Goal: Task Accomplishment & Management: Manage account settings

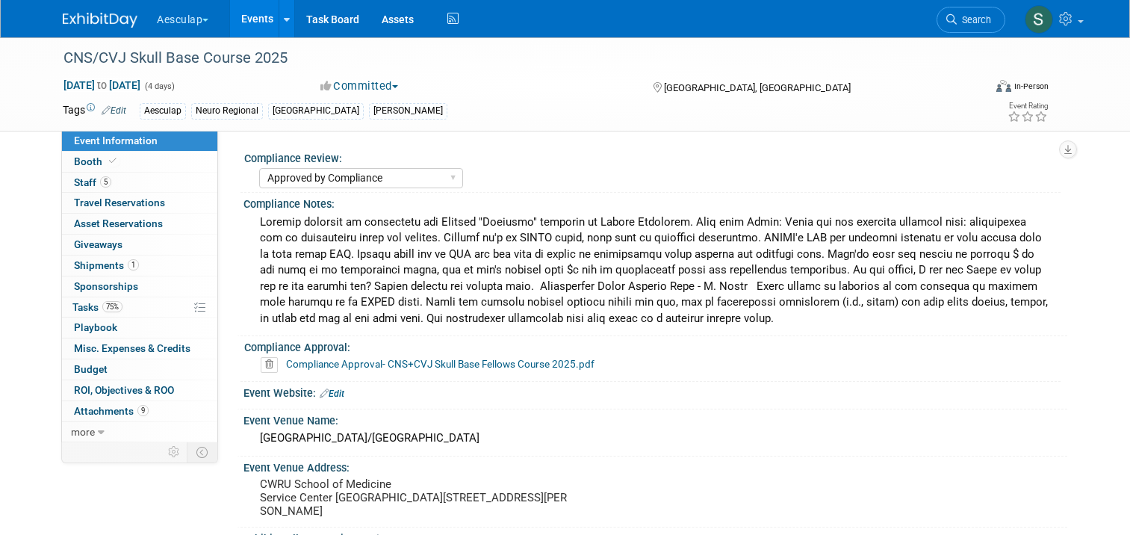
select select "Approved by Compliance"
select select "Neuro"
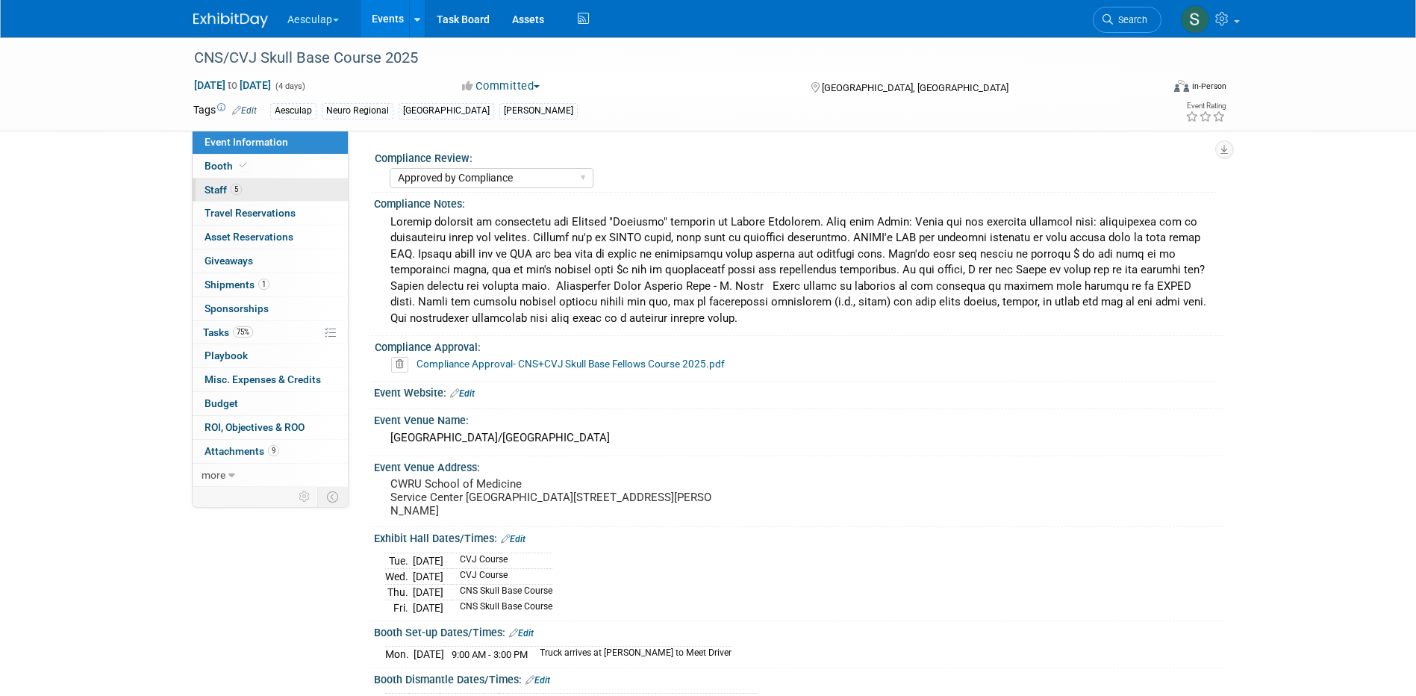
click at [222, 196] on link "5 Staff 5" at bounding box center [270, 189] width 155 height 23
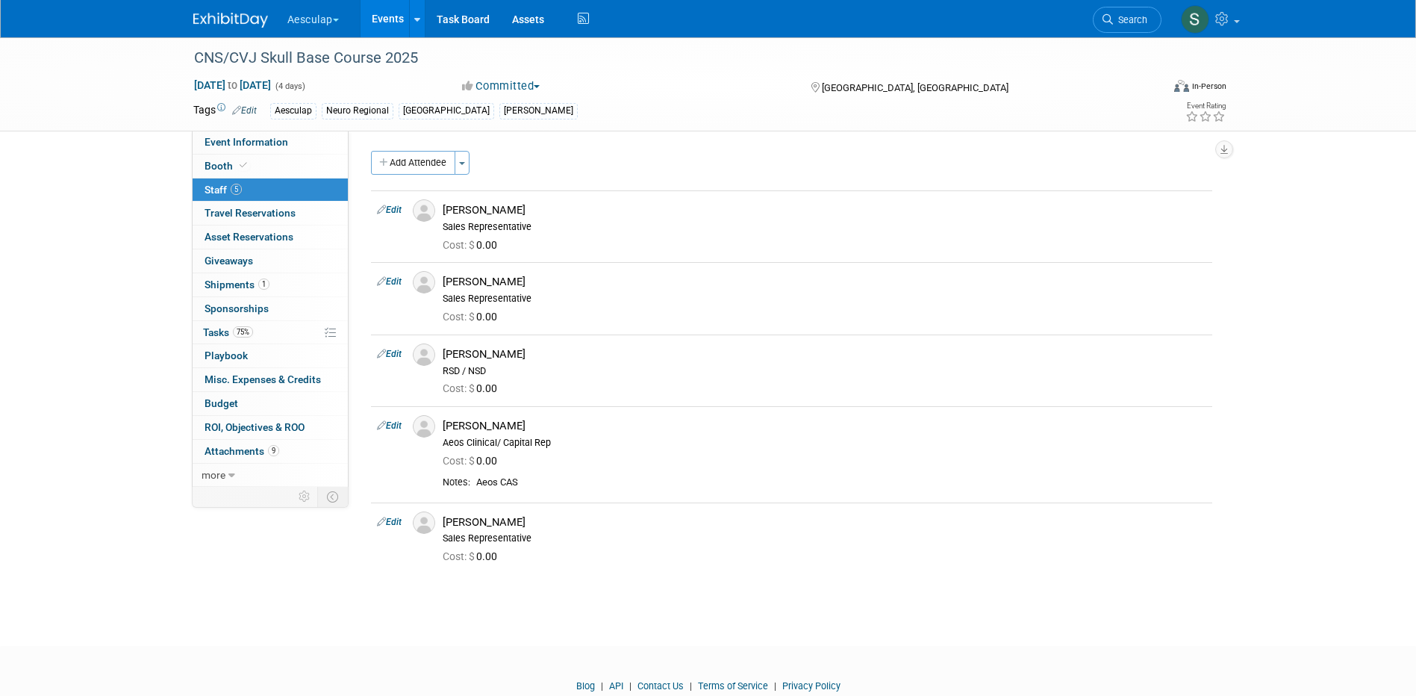
click at [396, 22] on link "Events" at bounding box center [388, 18] width 55 height 37
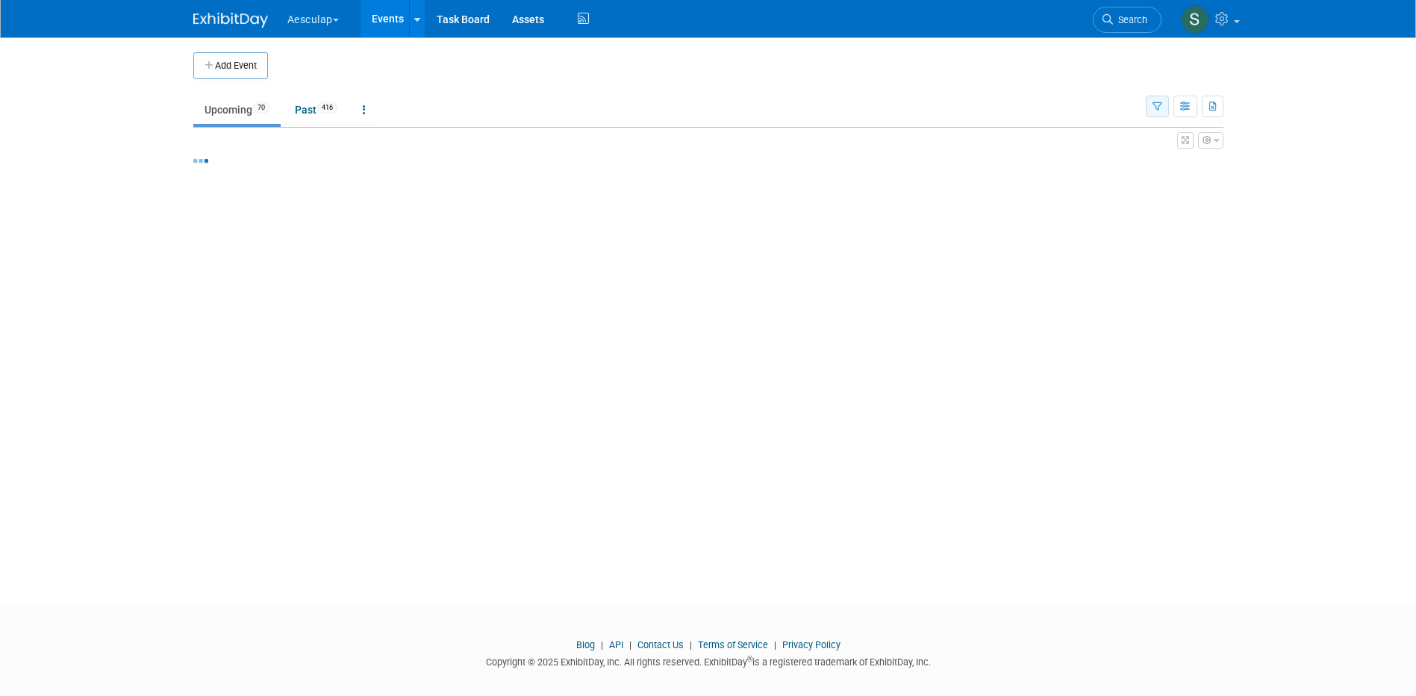
click at [1151, 104] on button "button" at bounding box center [1157, 107] width 23 height 22
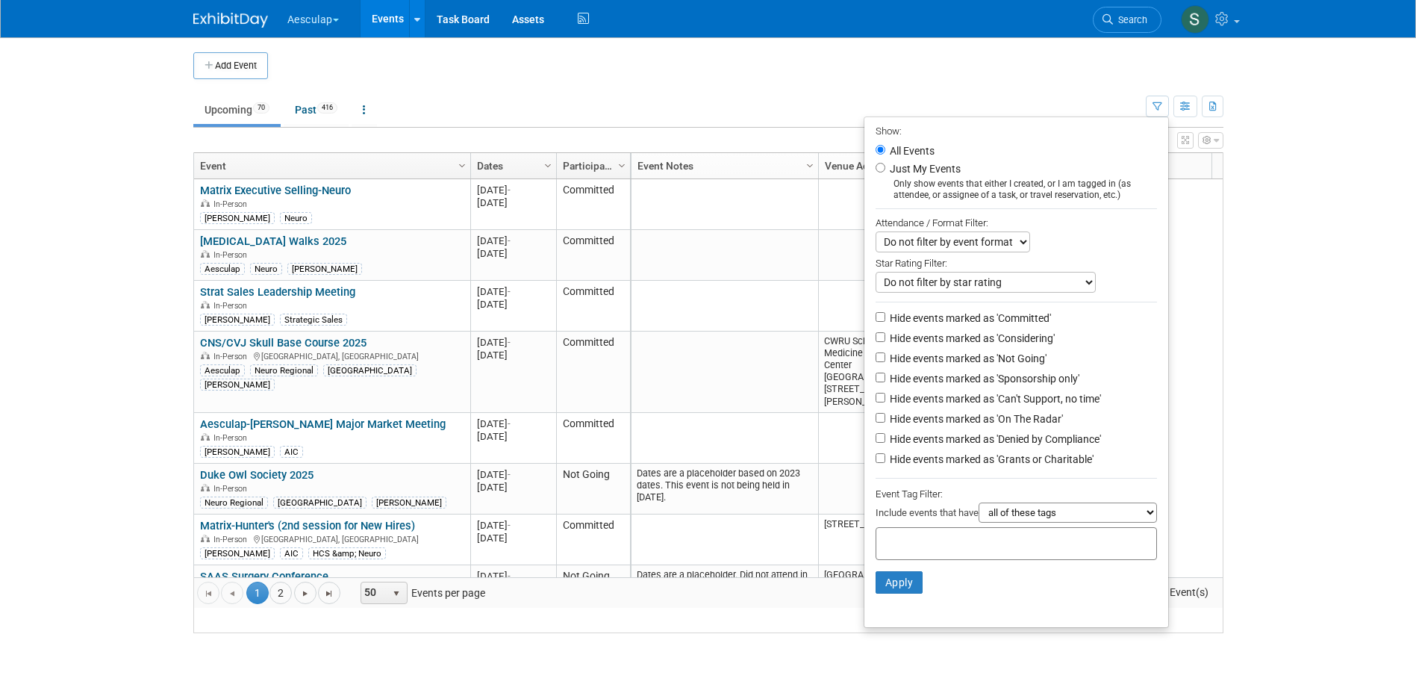
click at [1004, 527] on div "Include events that have all of these tags any one of these tags only and exact…" at bounding box center [1016, 514] width 281 height 25
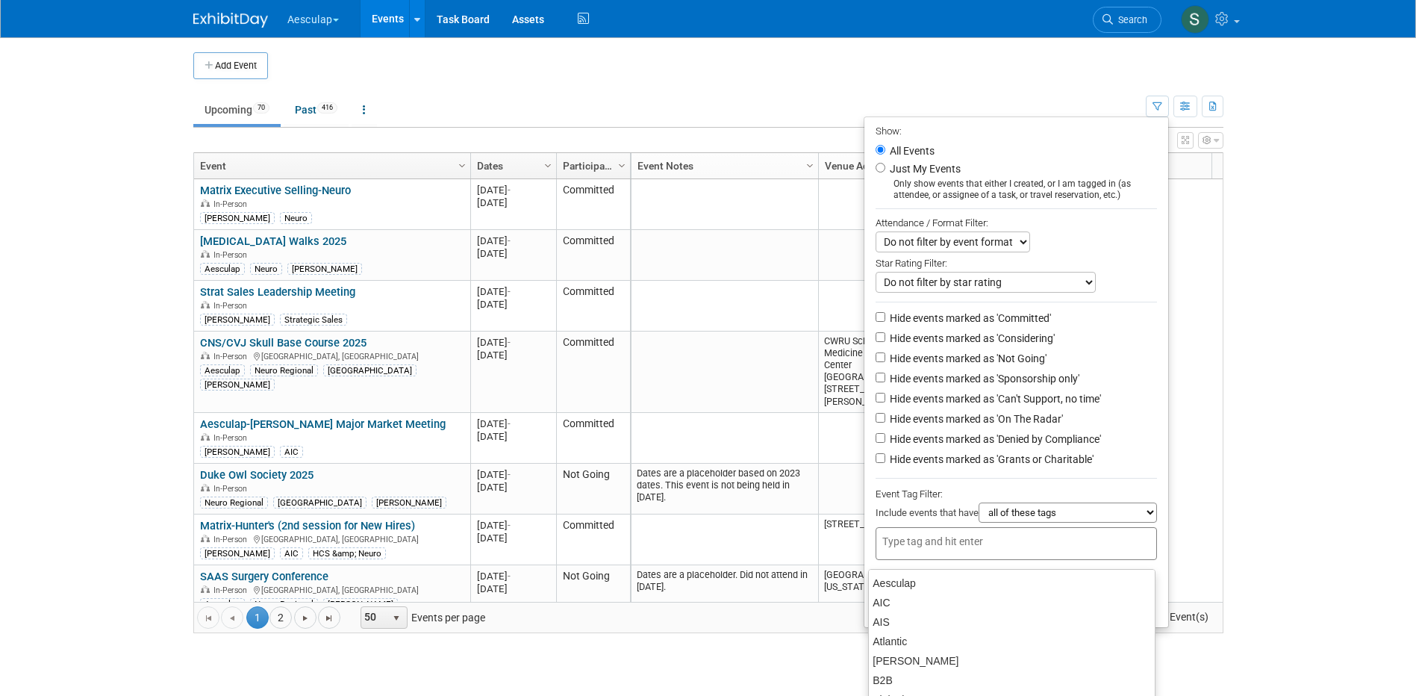
click at [997, 549] on input "text" at bounding box center [987, 541] width 209 height 15
type input "[PERSON_NAME]"
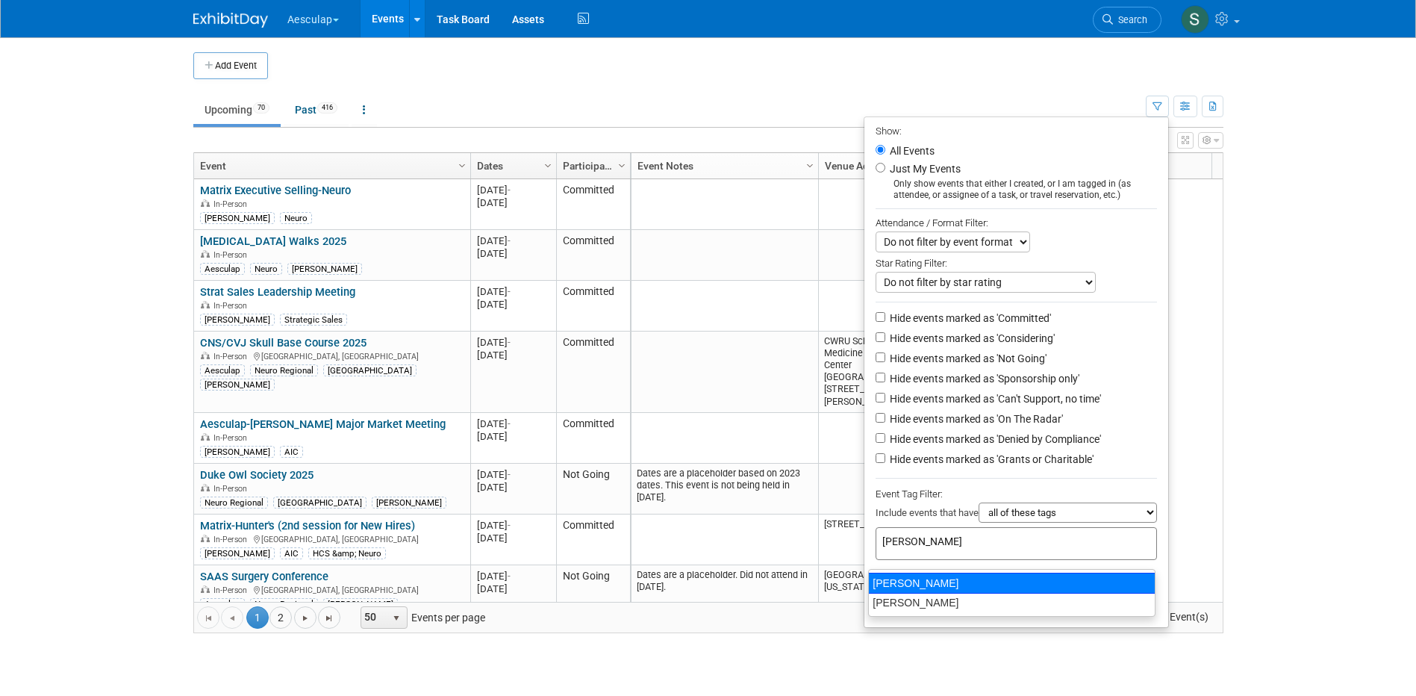
click at [888, 581] on div "[PERSON_NAME]" at bounding box center [1011, 583] width 287 height 21
type input "[PERSON_NAME]"
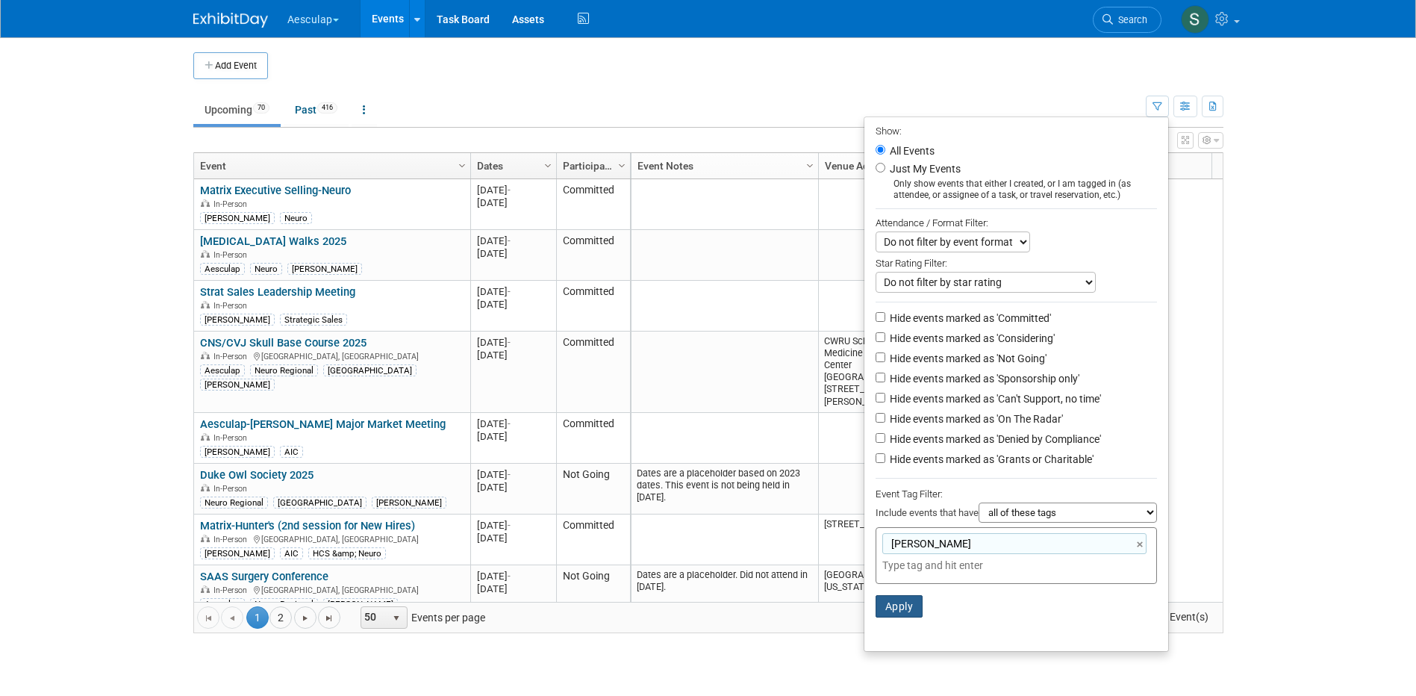
click at [898, 609] on button "Apply" at bounding box center [900, 606] width 48 height 22
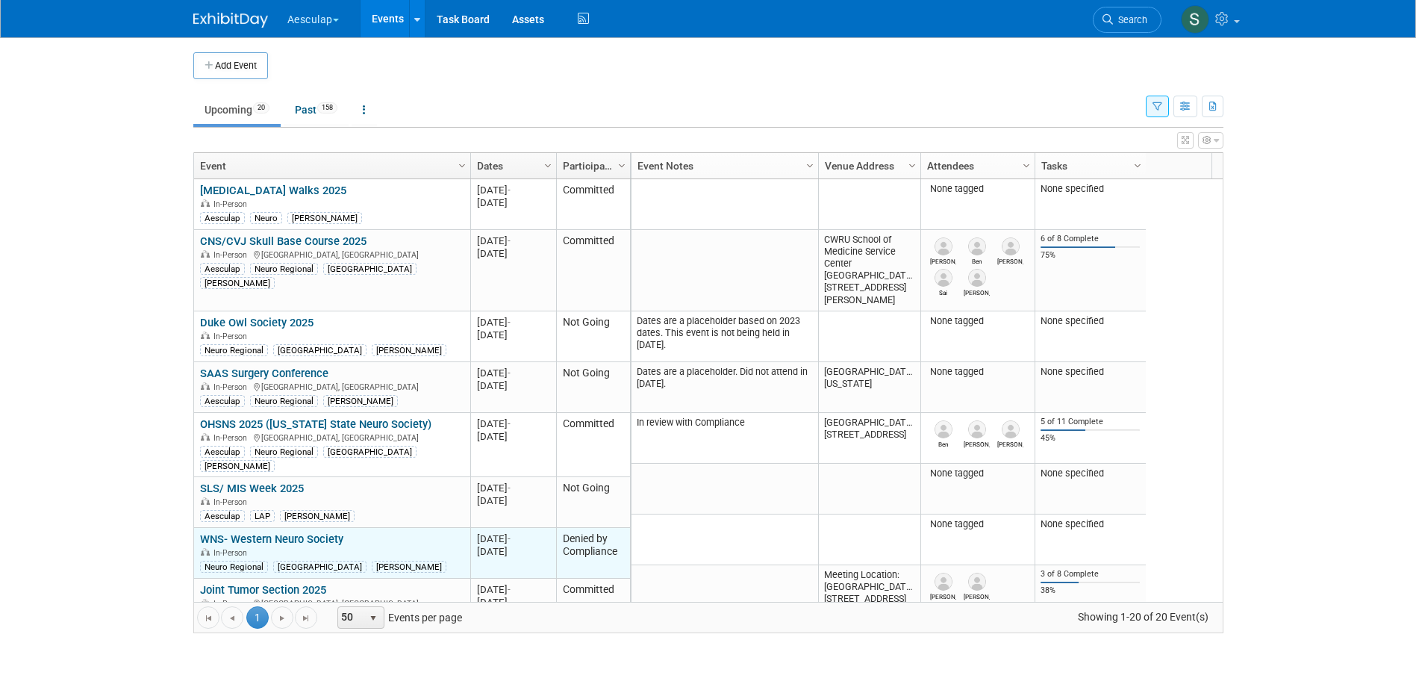
scroll to position [90, 0]
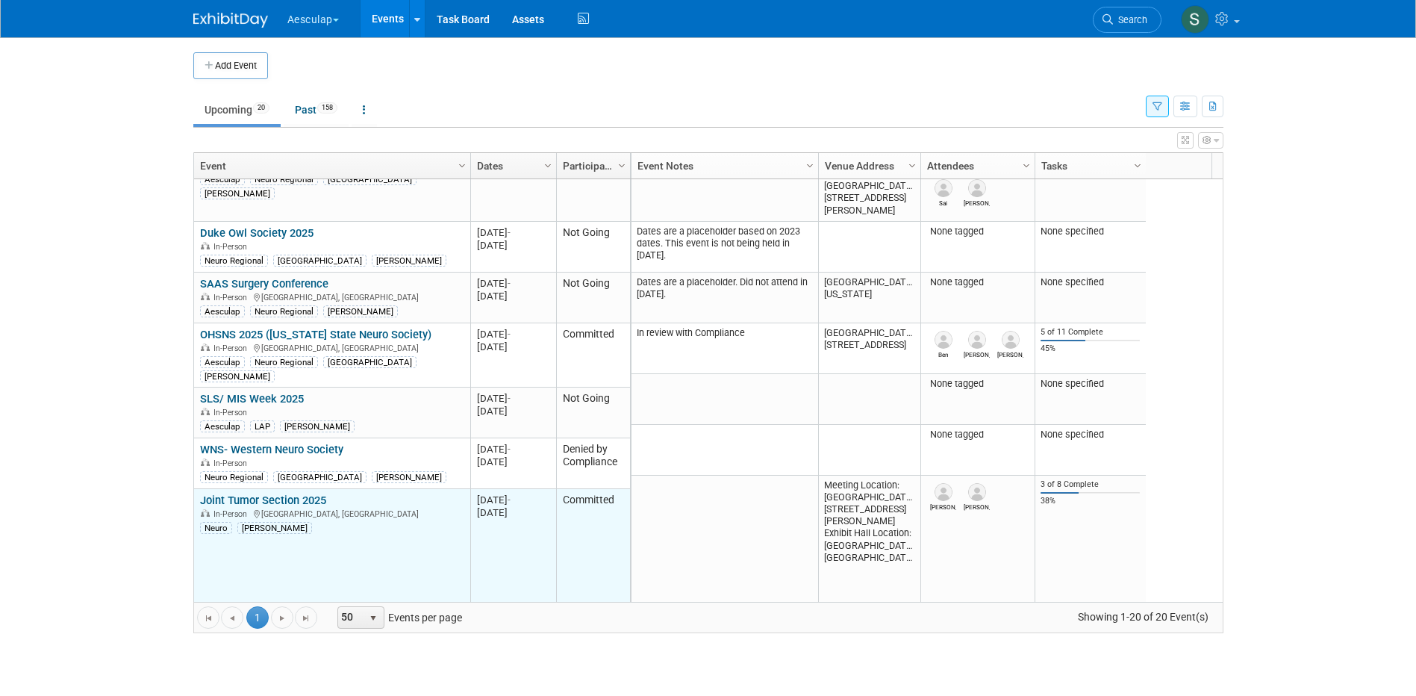
click link "Joint Tumor Section 2025"
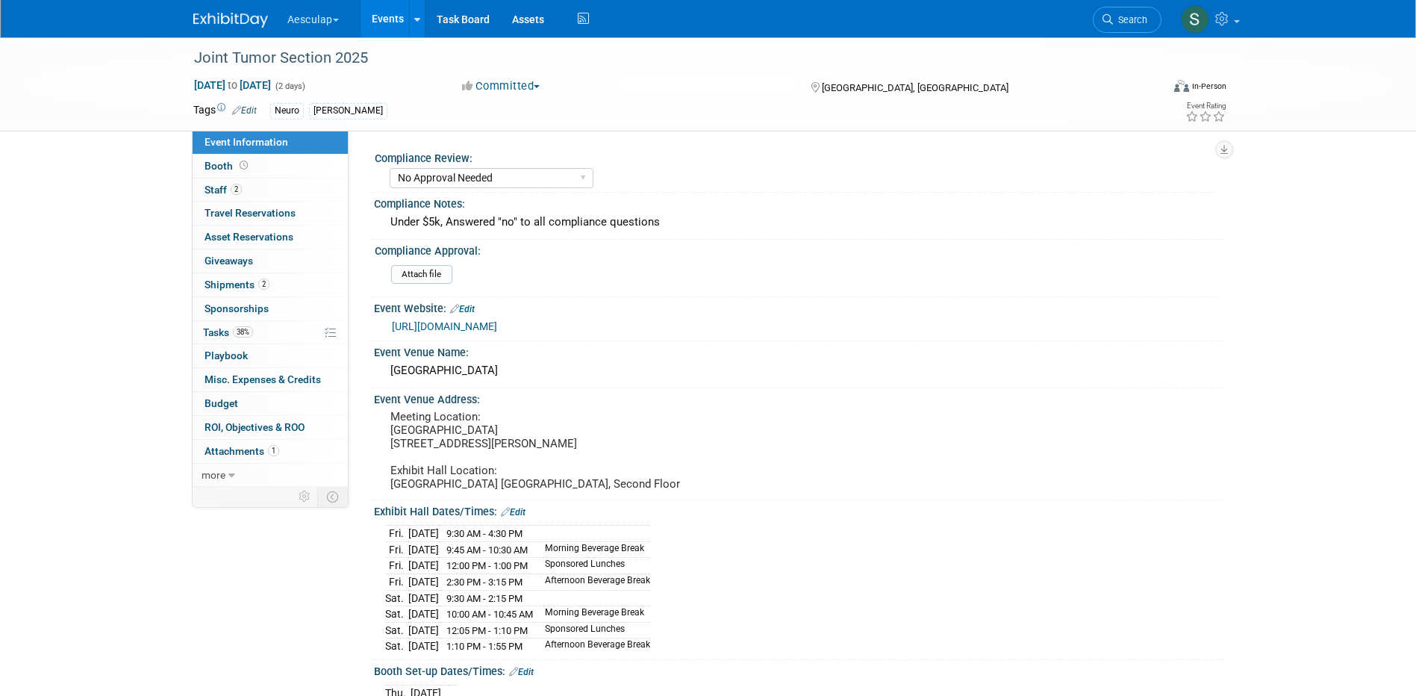
select select "No Approval Needed"
select select "Neuro"
click at [210, 172] on link "Booth" at bounding box center [270, 166] width 155 height 23
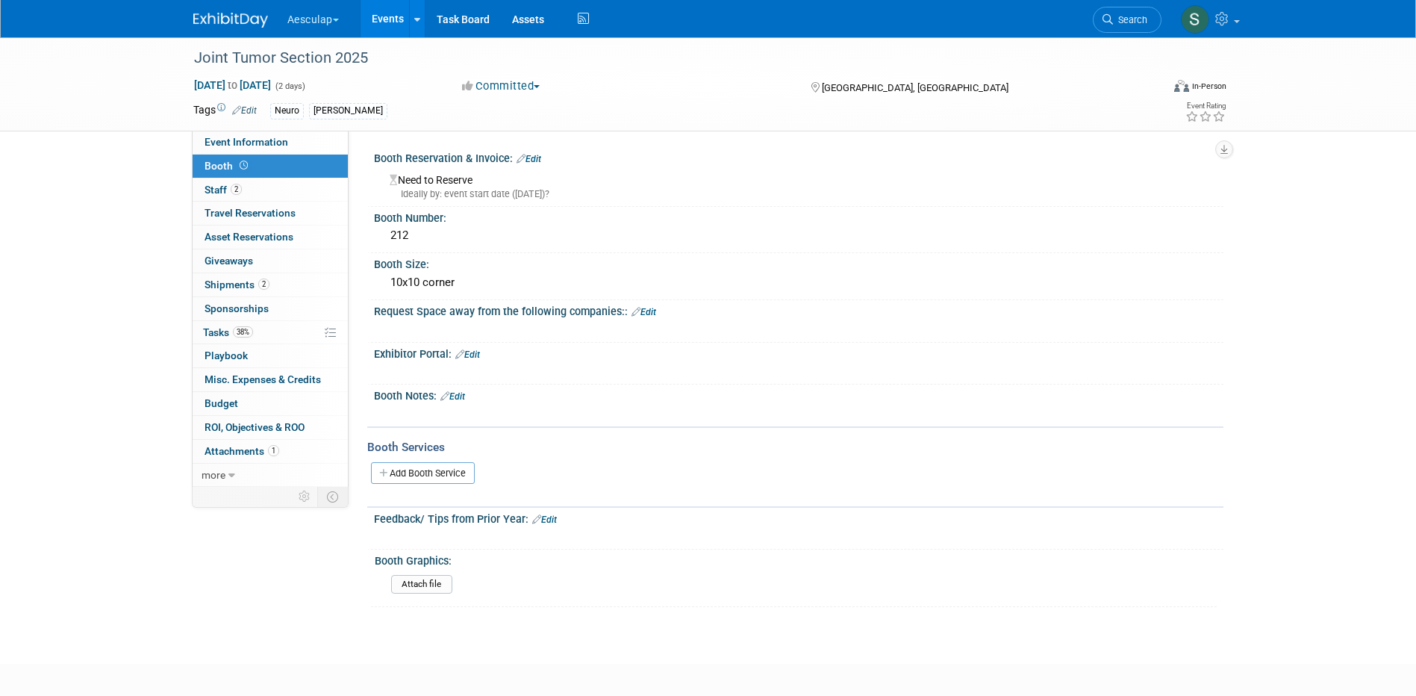
click at [480, 355] on link "Edit" at bounding box center [467, 354] width 25 height 10
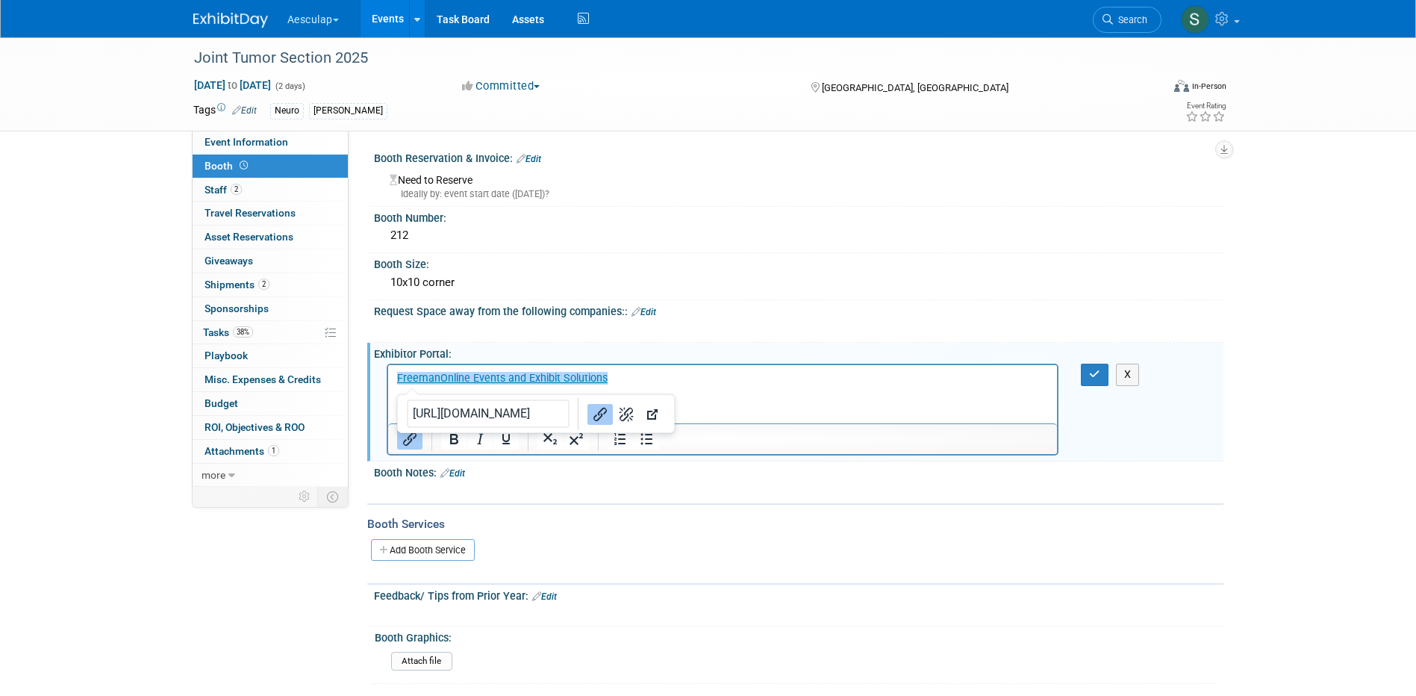
click at [751, 386] on html "﻿FreemanOnline Events and Exhibit Solutions" at bounding box center [723, 375] width 670 height 21
click at [1088, 374] on button "button" at bounding box center [1095, 375] width 28 height 22
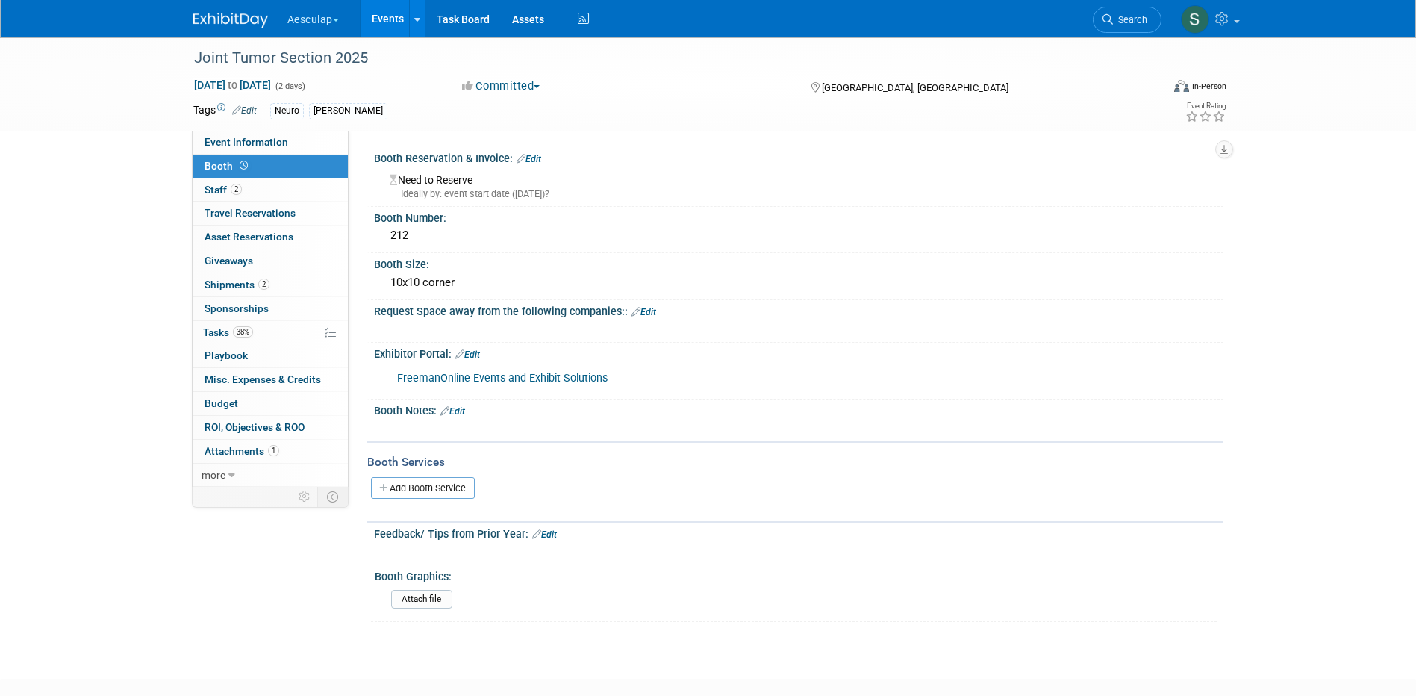
click at [385, 11] on link "Events" at bounding box center [388, 18] width 55 height 37
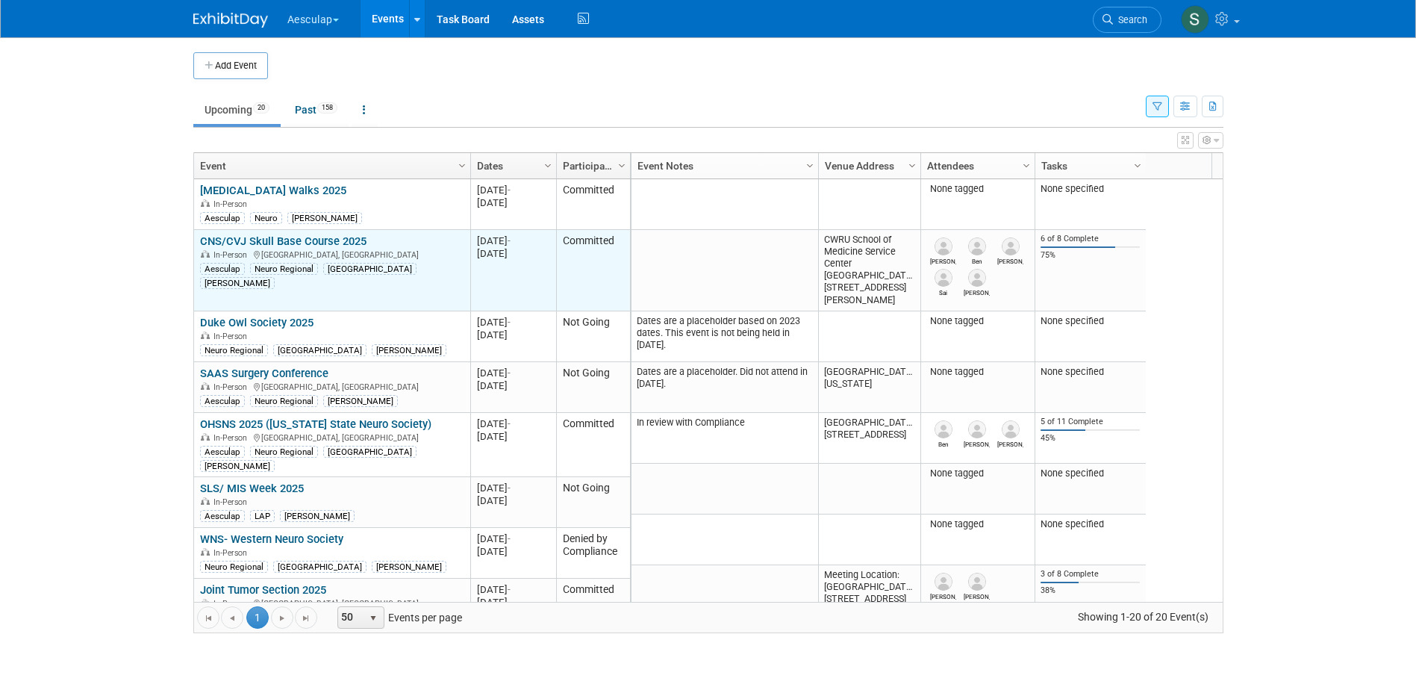
click at [237, 240] on link "CNS/CVJ Skull Base Course 2025" at bounding box center [283, 240] width 166 height 13
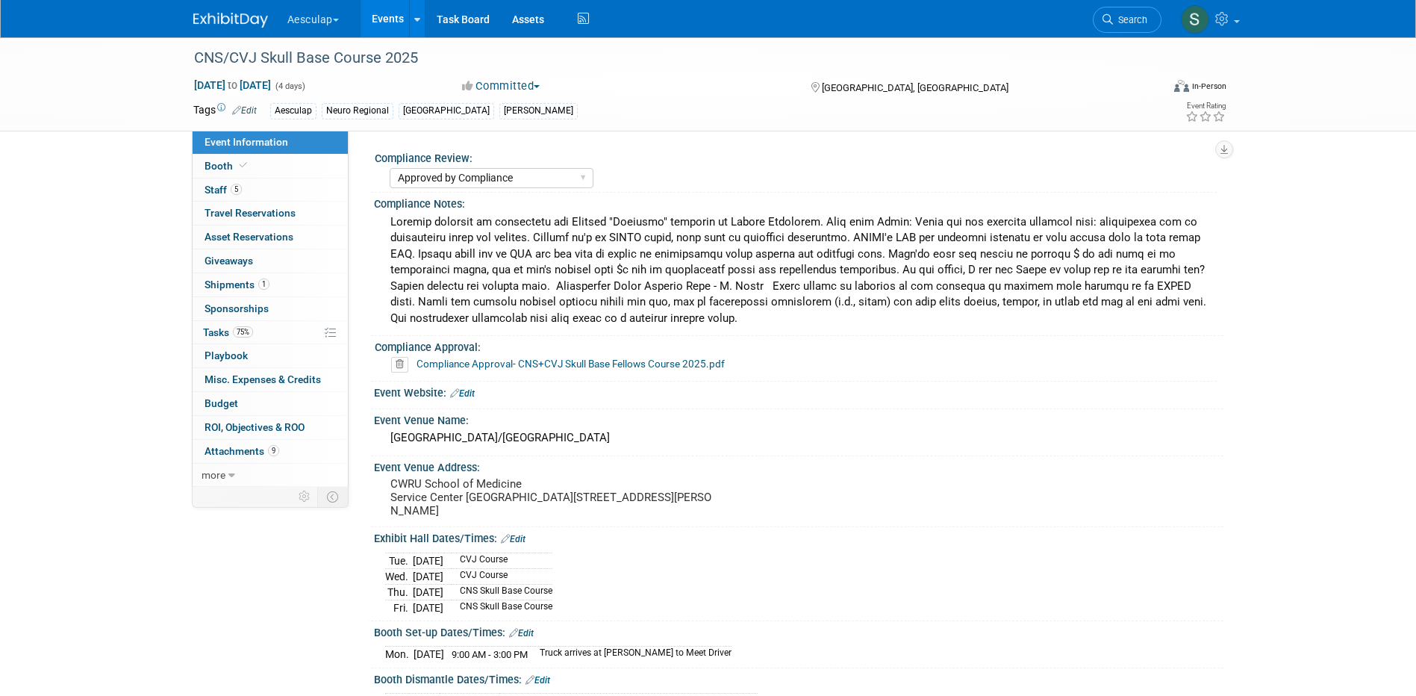
select select "Approved by Compliance"
select select "Neuro"
click at [212, 331] on span "Tasks 75%" at bounding box center [228, 332] width 50 height 12
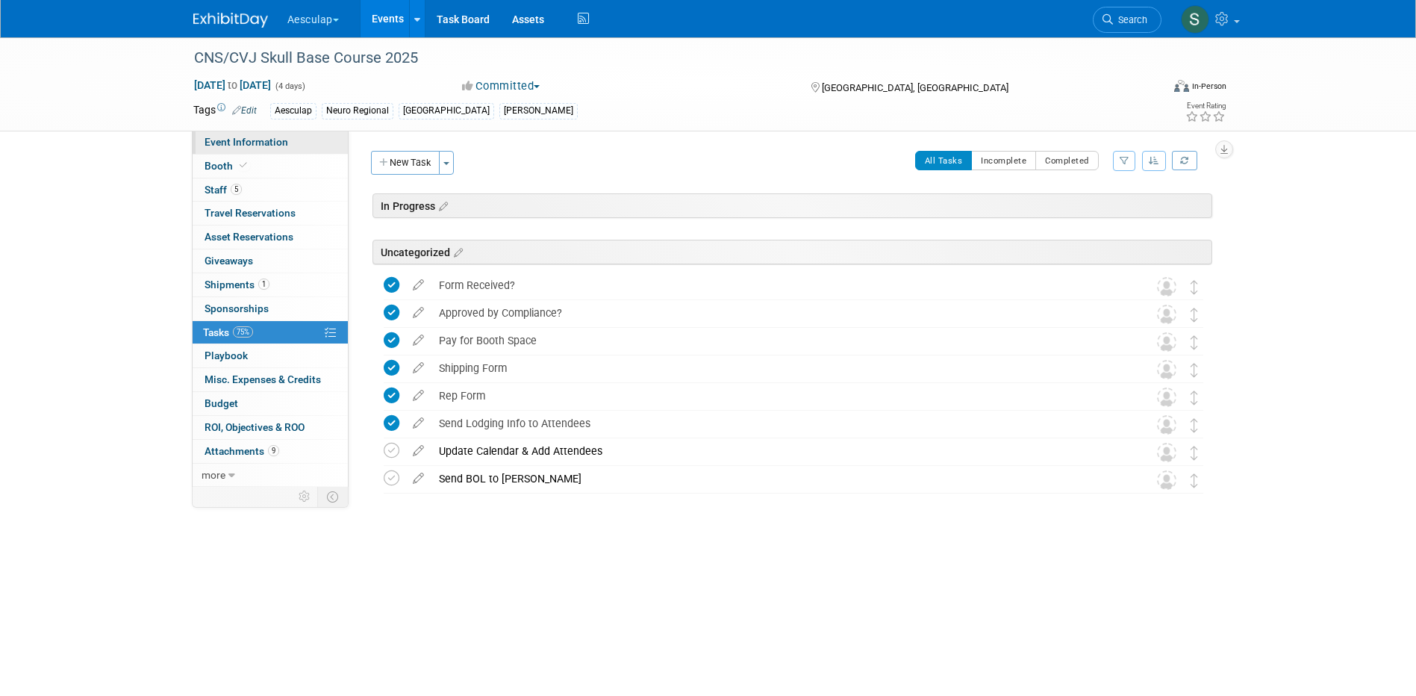
click at [228, 138] on span "Event Information" at bounding box center [247, 142] width 84 height 12
select select "Approved by Compliance"
select select "Neuro"
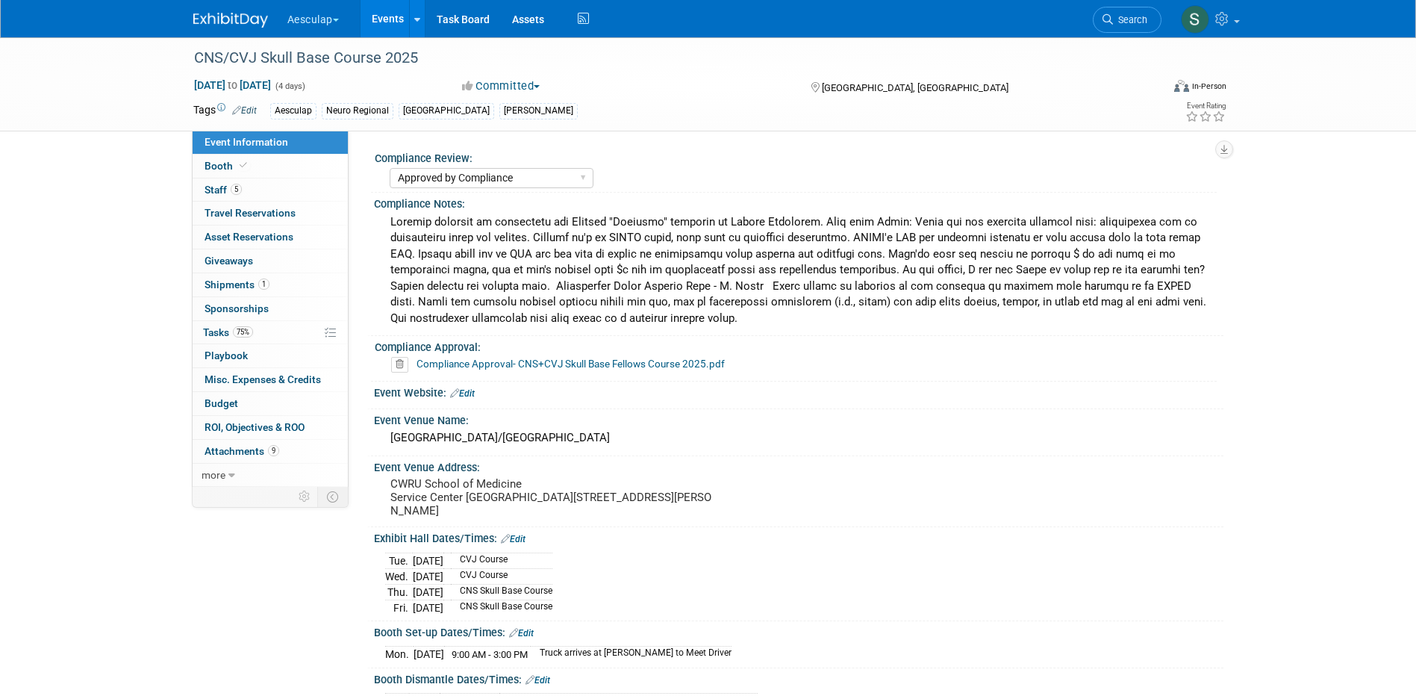
click at [385, 19] on link "Events" at bounding box center [388, 18] width 55 height 37
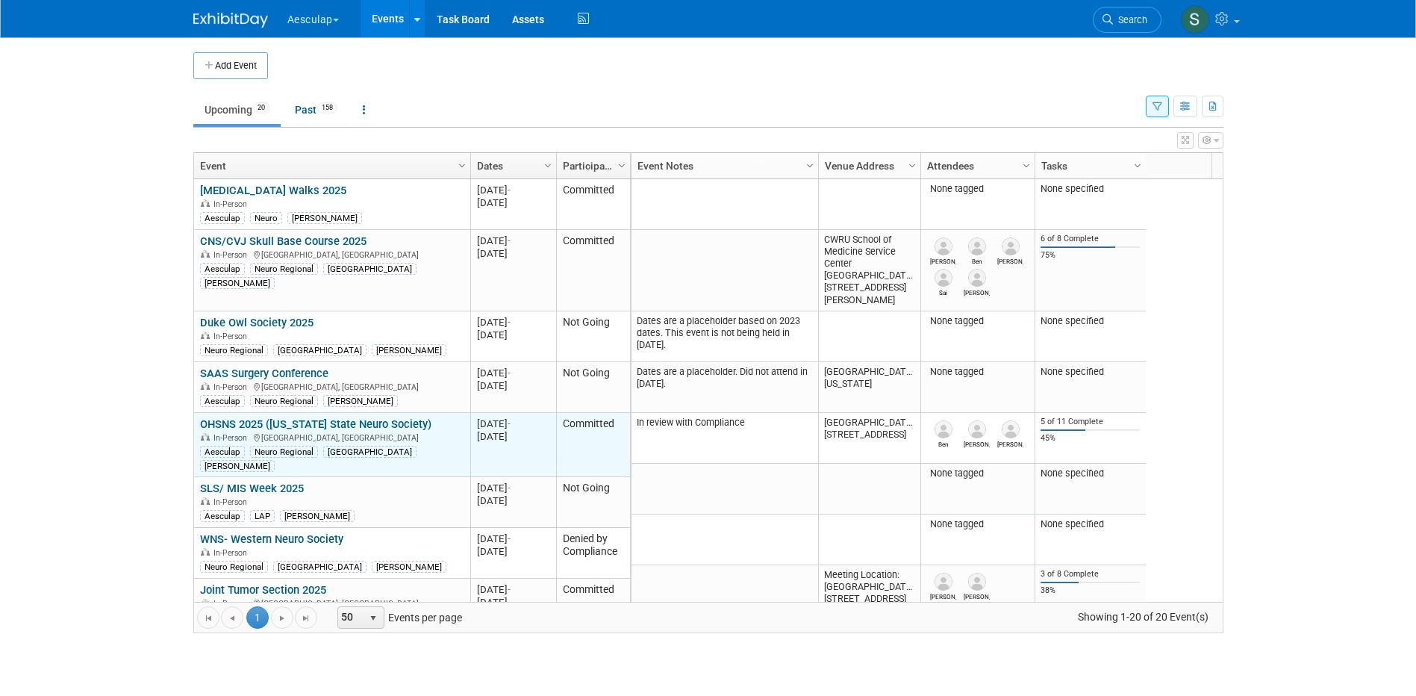
click at [301, 423] on link "OHSNS 2025 ([US_STATE] State Neuro Society)" at bounding box center [315, 423] width 231 height 13
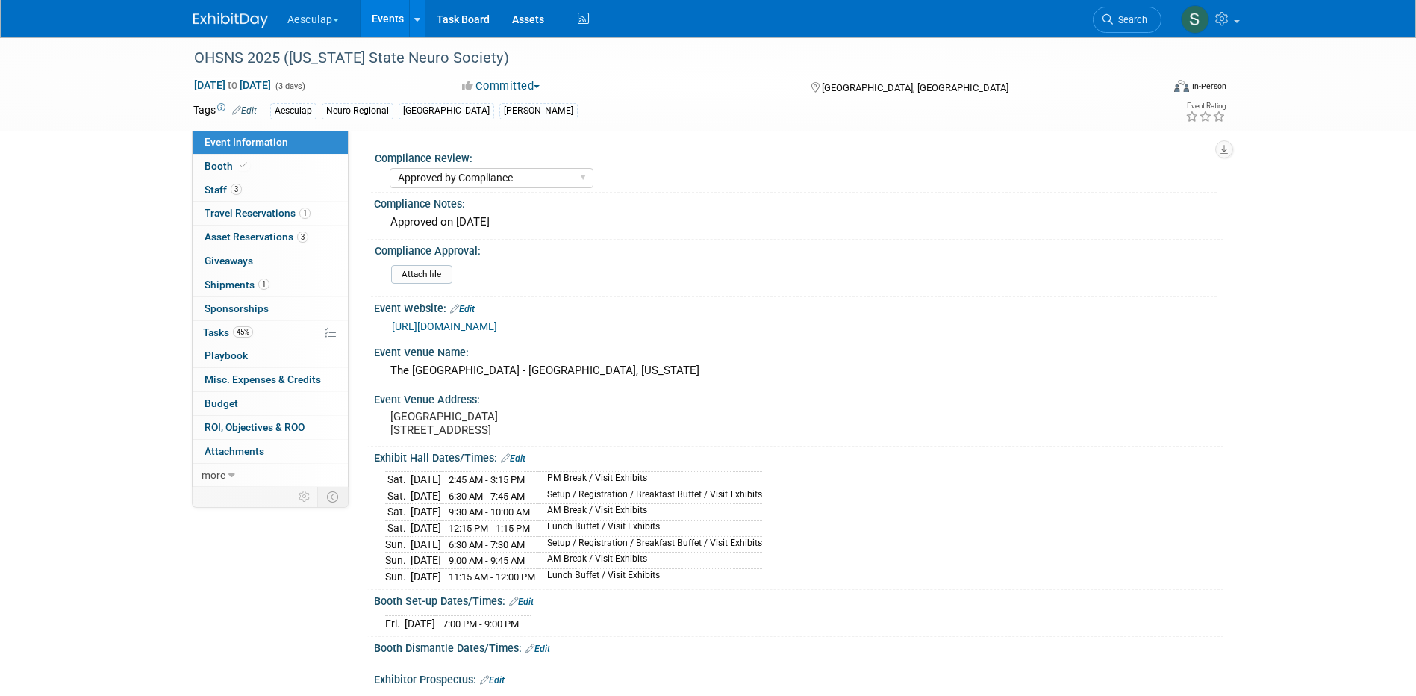
select select "Approved by Compliance"
select select "Neuro"
click at [535, 181] on select "Needs to be submitted to Compliance In Review with Compliance Approved by Compl…" at bounding box center [492, 178] width 204 height 20
click at [390, 168] on select "Needs to be submitted to Compliance In Review with Compliance Approved by Compl…" at bounding box center [492, 178] width 204 height 20
click at [429, 273] on input "file" at bounding box center [350, 274] width 203 height 17
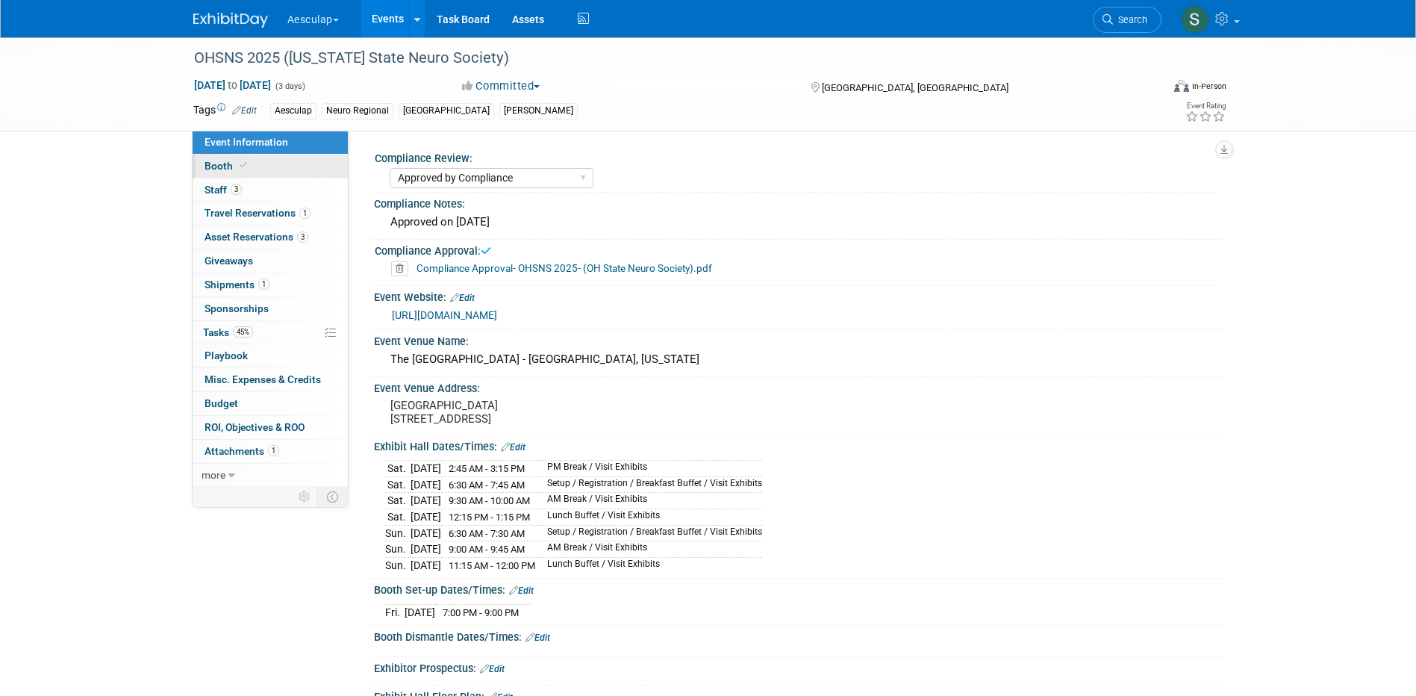
click at [214, 174] on link "Booth" at bounding box center [270, 166] width 155 height 23
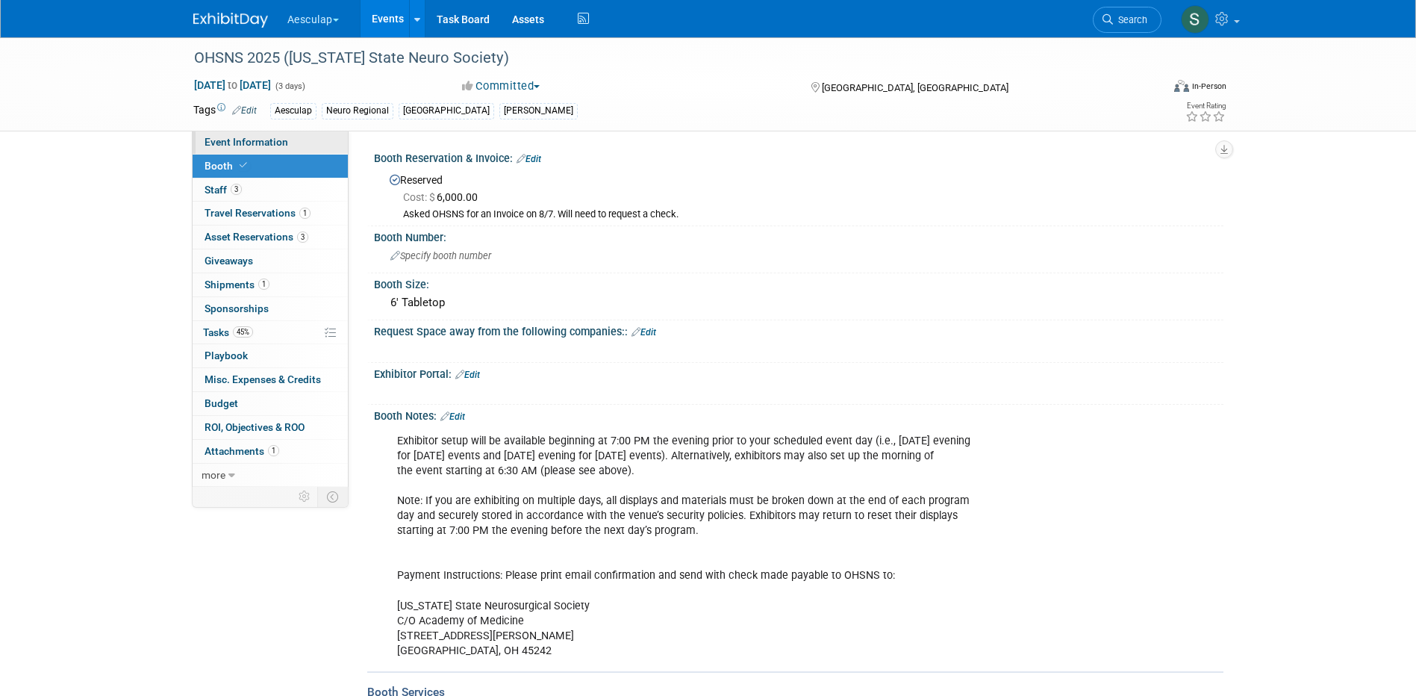
click at [225, 148] on link "Event Information" at bounding box center [270, 142] width 155 height 23
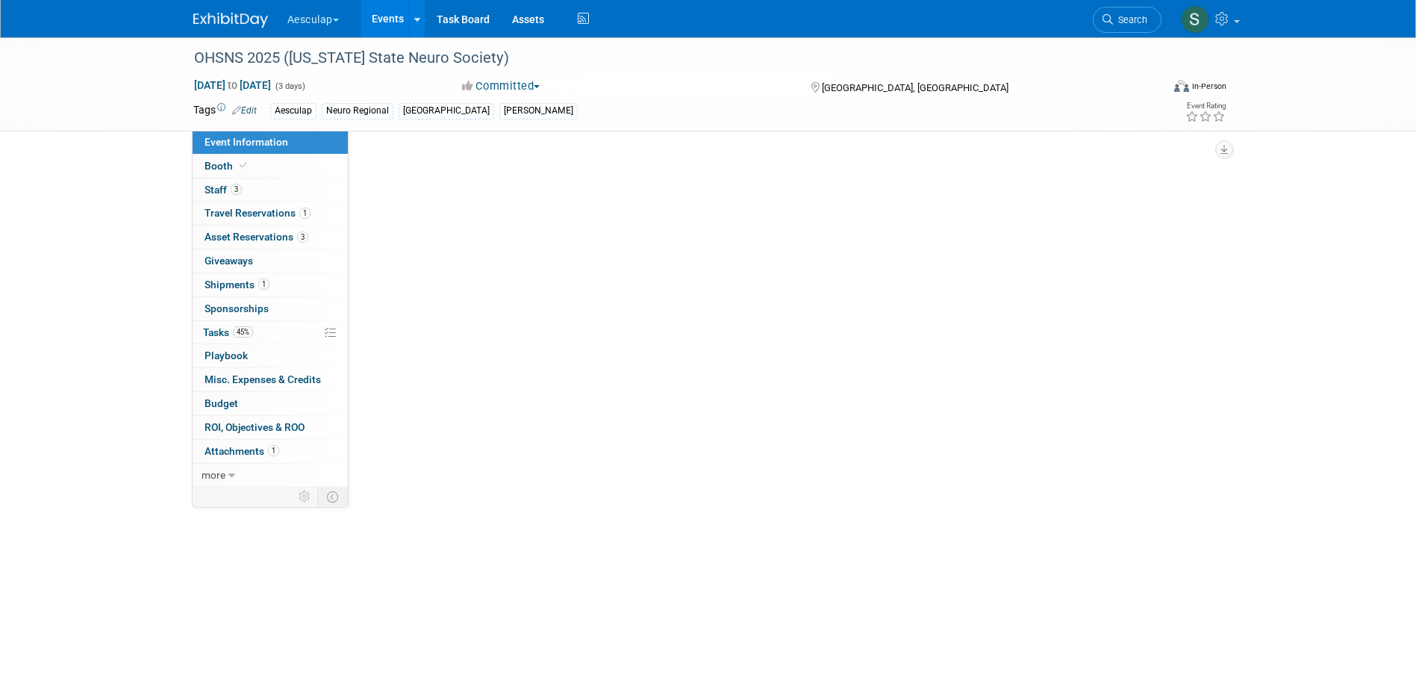
select select "Approved by Compliance"
select select "Neuro"
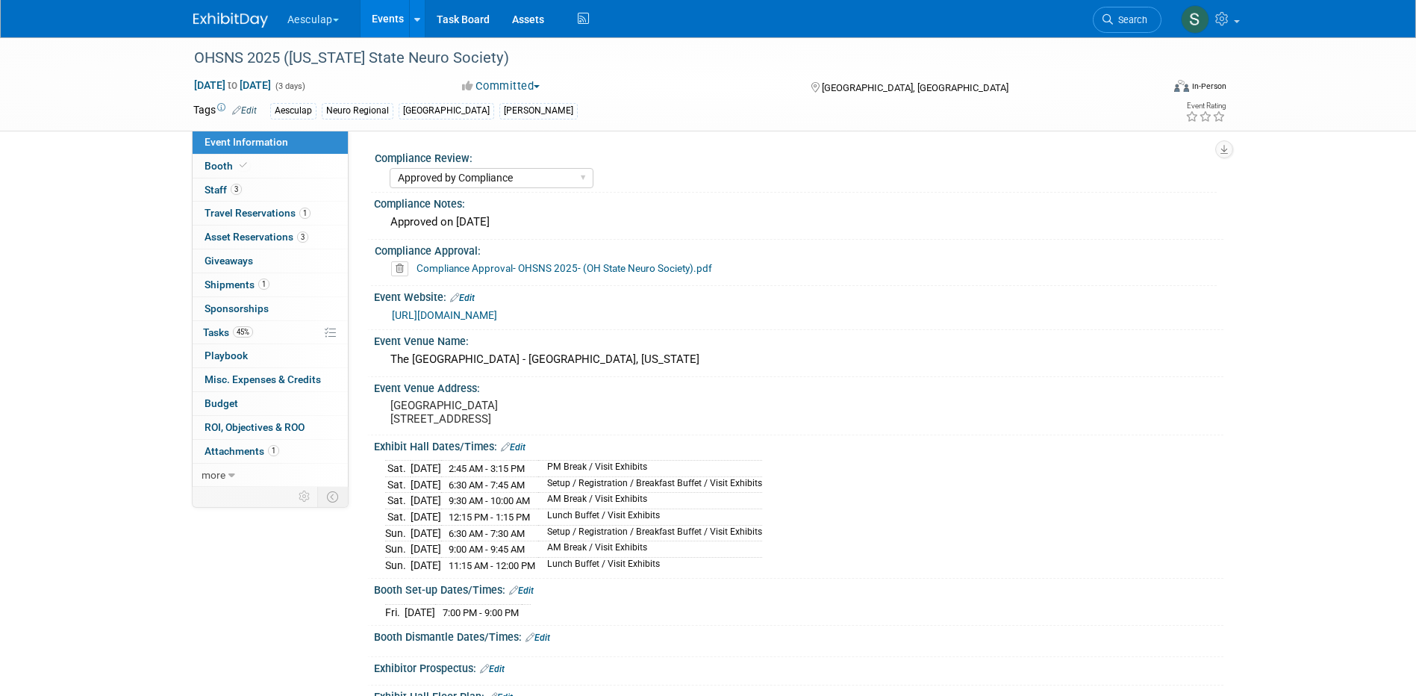
click at [482, 311] on link "[URL][DOMAIN_NAME]" at bounding box center [444, 315] width 105 height 12
click at [214, 334] on span "Tasks 45%" at bounding box center [228, 332] width 50 height 12
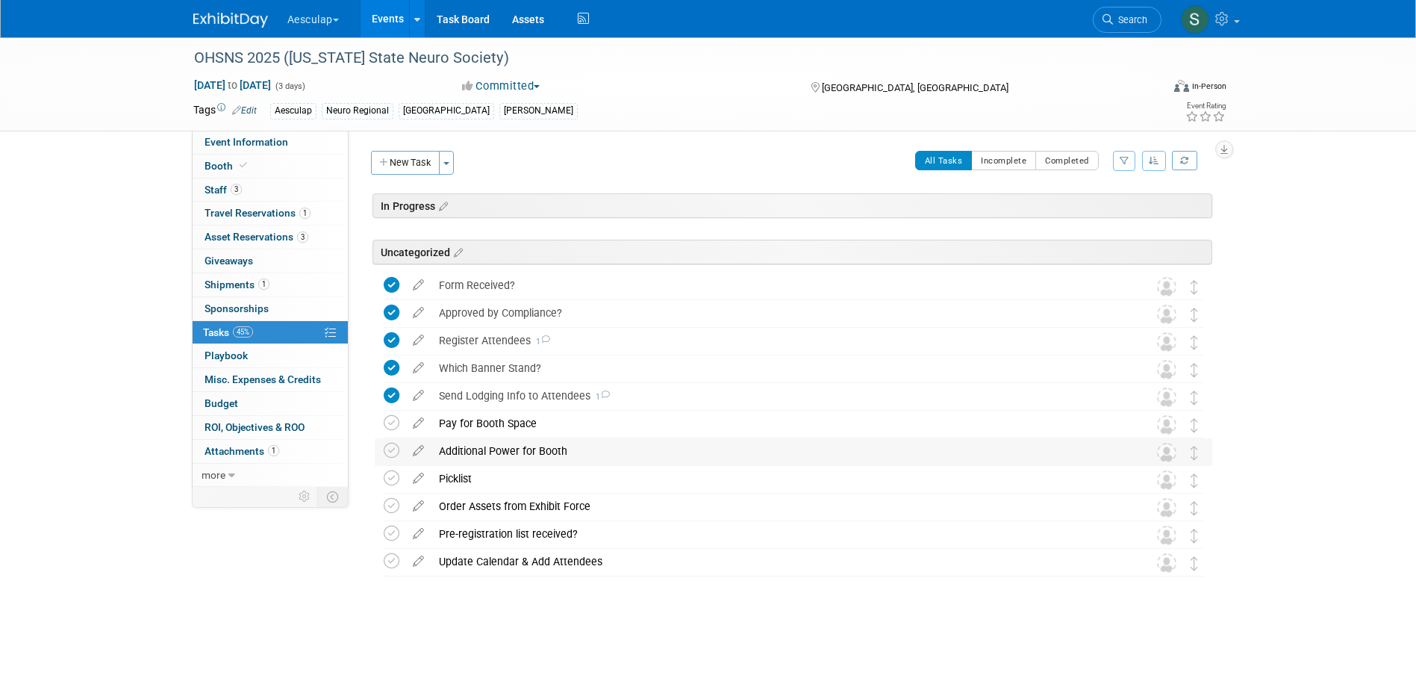
click at [481, 446] on div "Additional Power for Booth" at bounding box center [780, 450] width 696 height 25
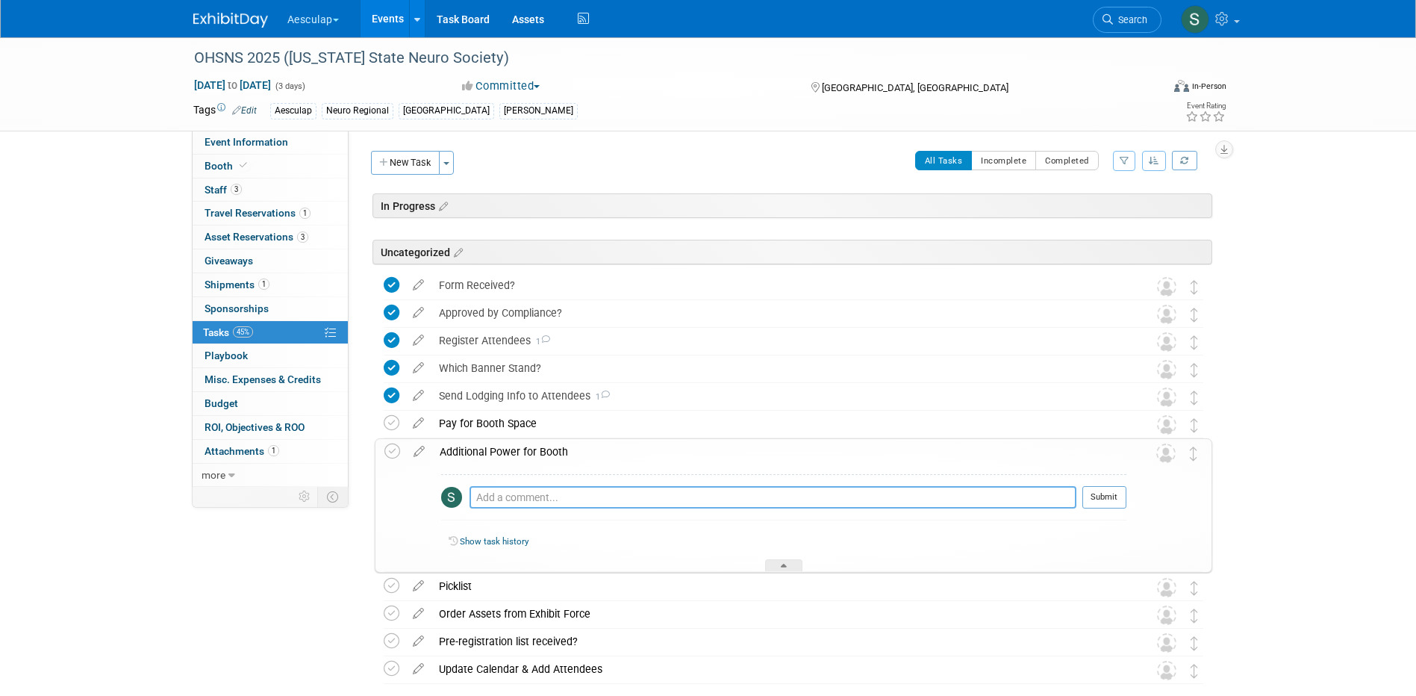
click at [520, 490] on textarea at bounding box center [773, 497] width 607 height 22
click at [541, 497] on textarea "Standard Plug included" at bounding box center [773, 497] width 607 height 22
click at [633, 499] on textarea "Standard outlet included" at bounding box center [773, 497] width 607 height 22
type textarea "Standard outlet included- send a power strip"
click at [1108, 492] on button "Submit" at bounding box center [1105, 497] width 44 height 22
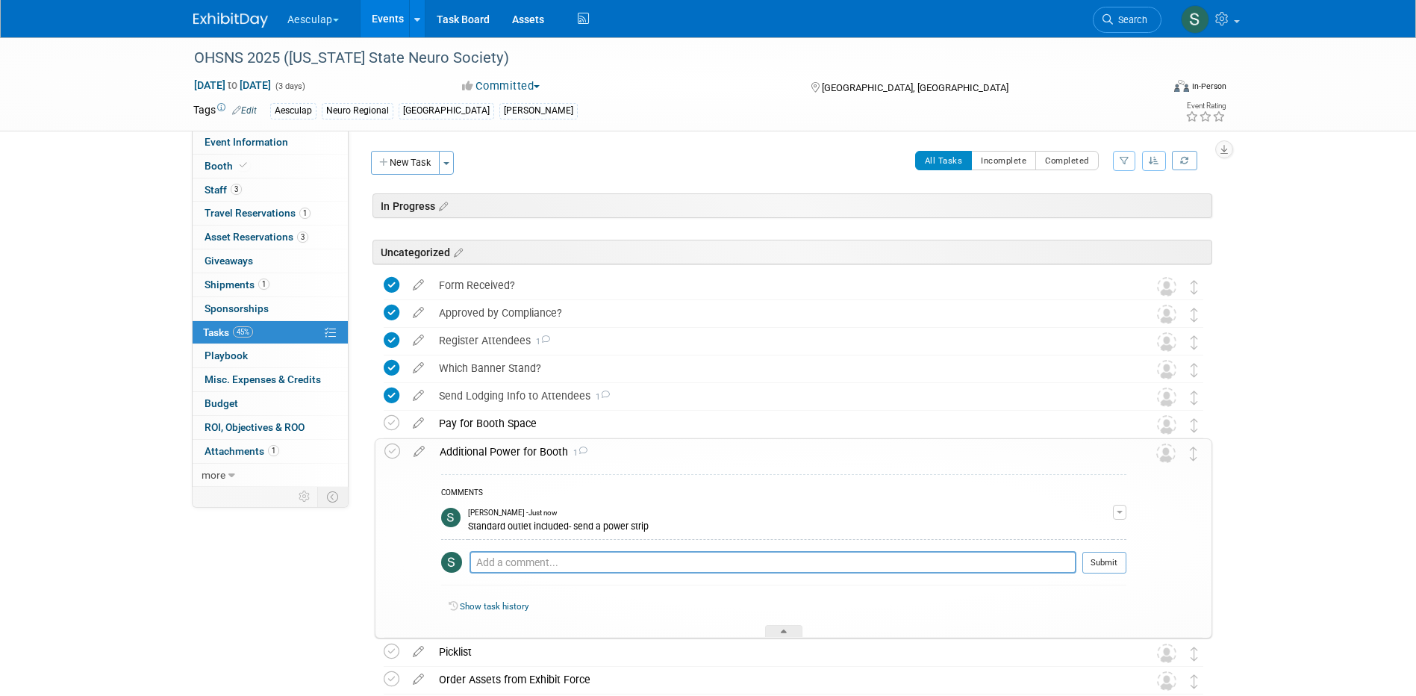
click at [528, 452] on div "Additional Power for Booth 1" at bounding box center [779, 451] width 694 height 25
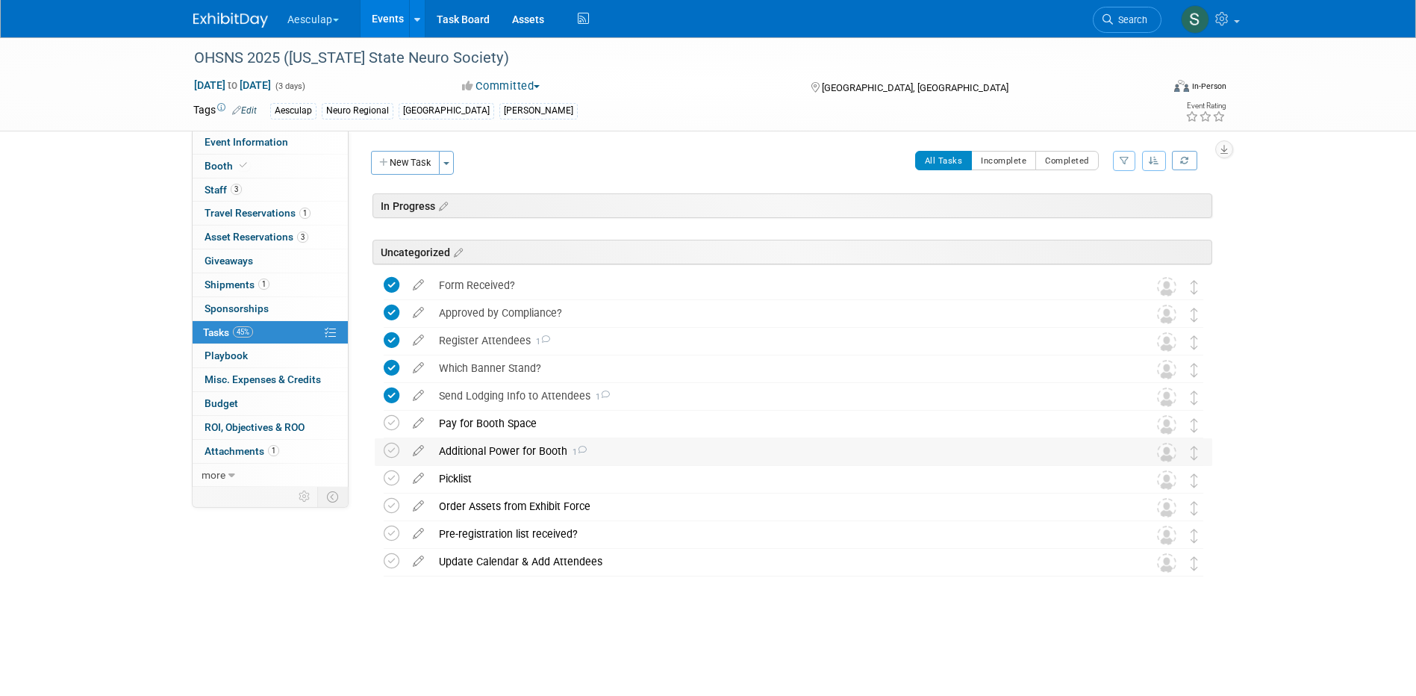
drag, startPoint x: 528, startPoint y: 452, endPoint x: 506, endPoint y: 452, distance: 21.7
click at [506, 452] on div "Additional Power for Booth 1" at bounding box center [780, 450] width 696 height 25
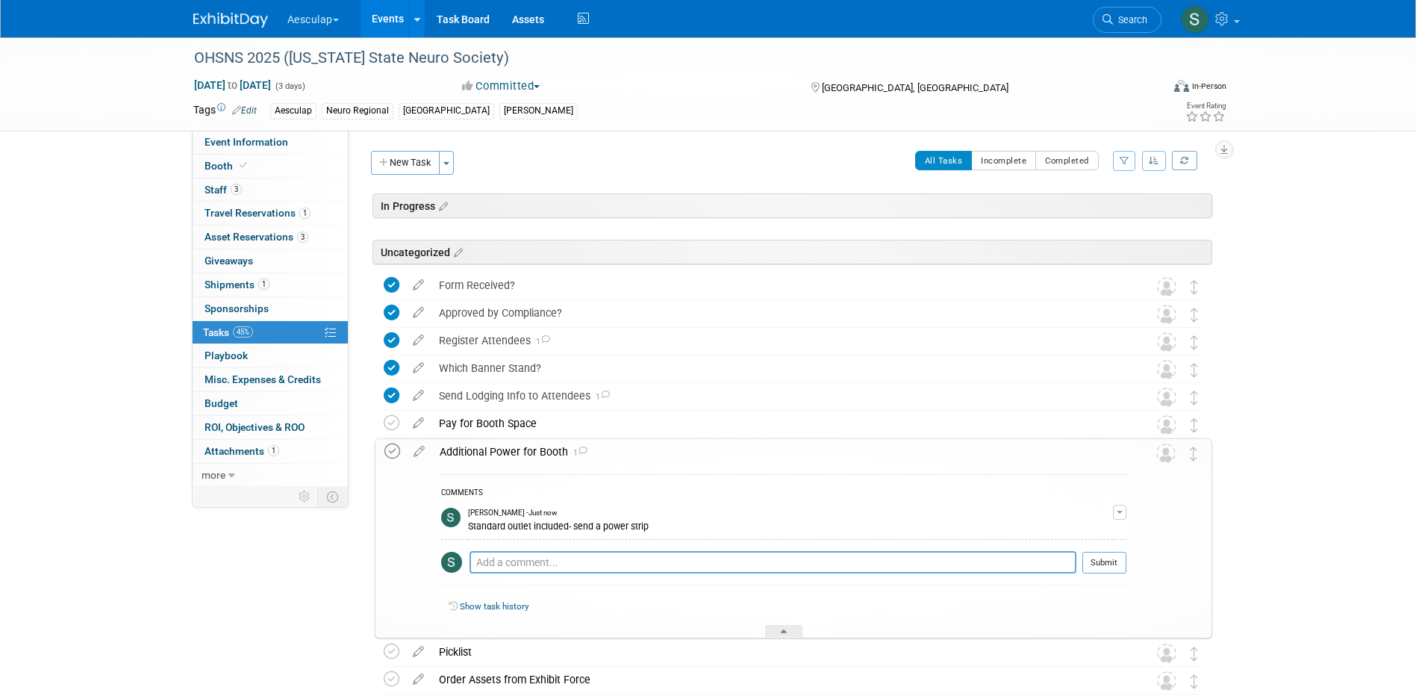
click at [396, 449] on icon at bounding box center [393, 451] width 16 height 16
click at [509, 450] on div "Additional Power for Booth 1" at bounding box center [779, 451] width 694 height 25
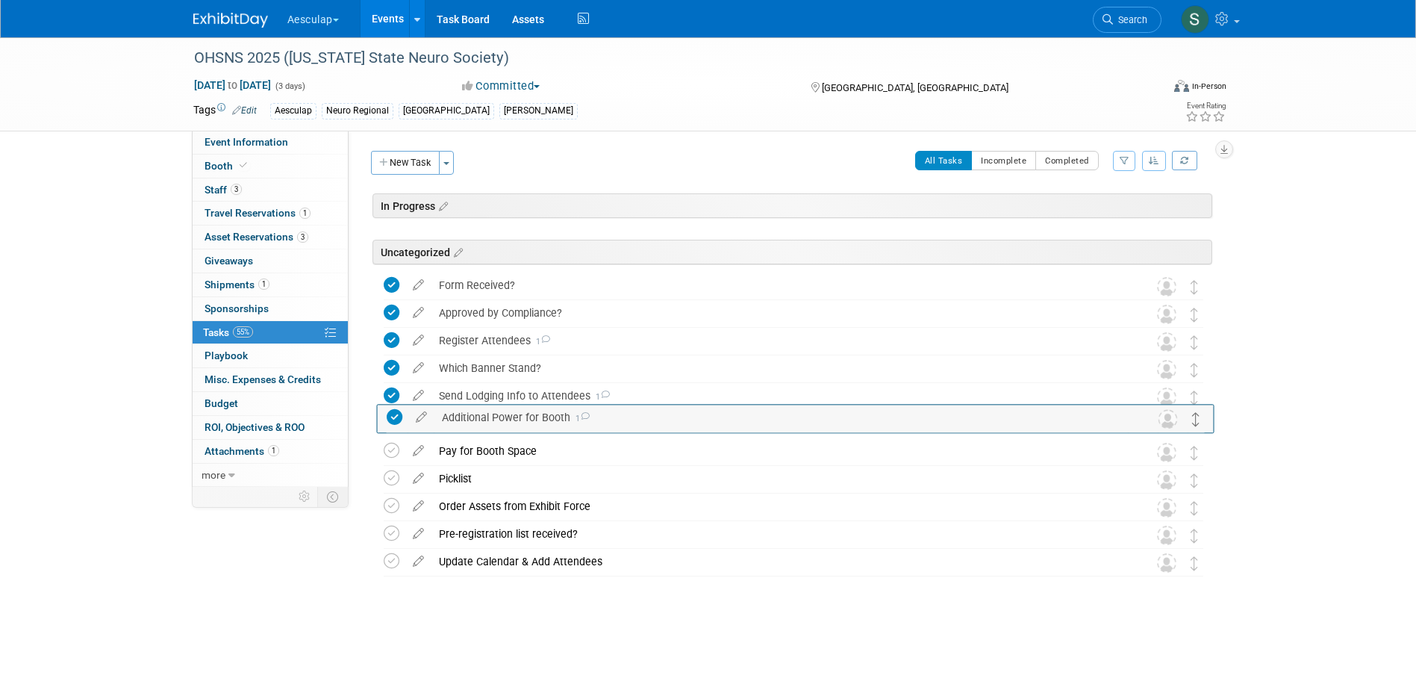
drag, startPoint x: 1191, startPoint y: 449, endPoint x: 1193, endPoint y: 415, distance: 34.4
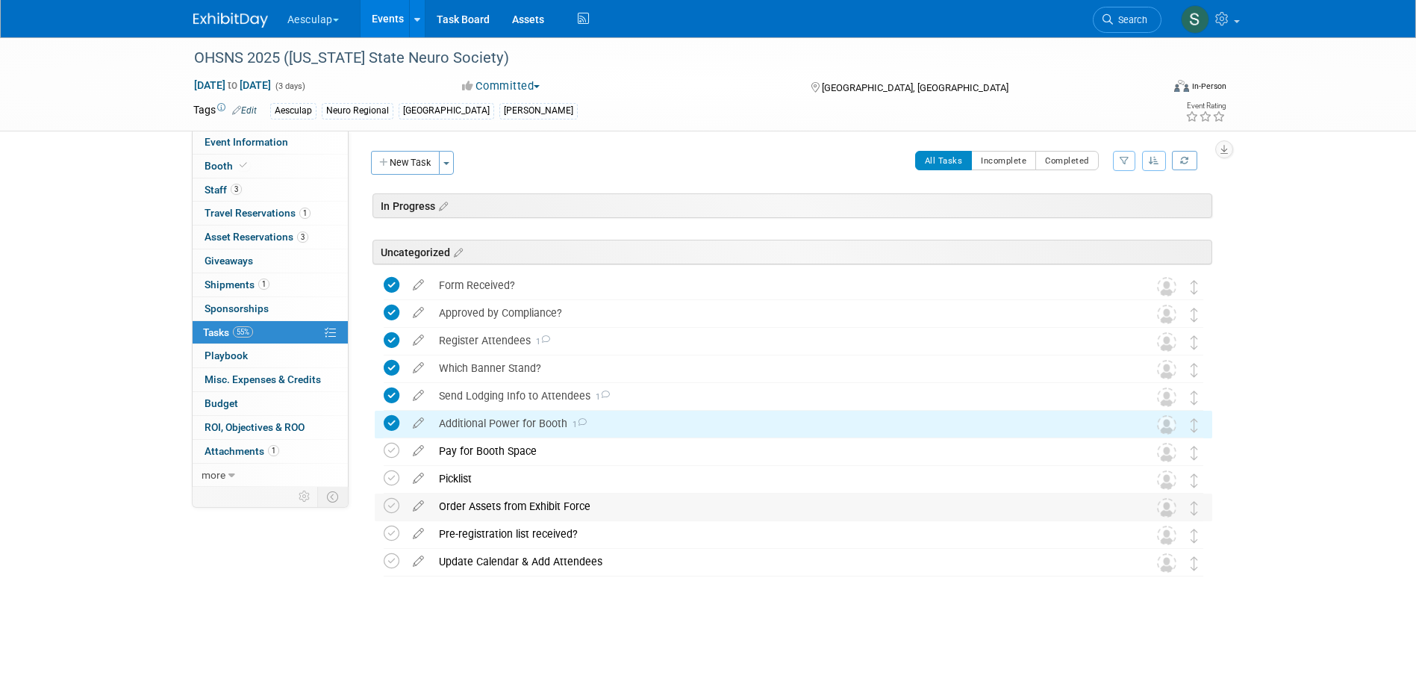
click at [528, 502] on div "Order Assets from Exhibit Force" at bounding box center [780, 506] width 696 height 25
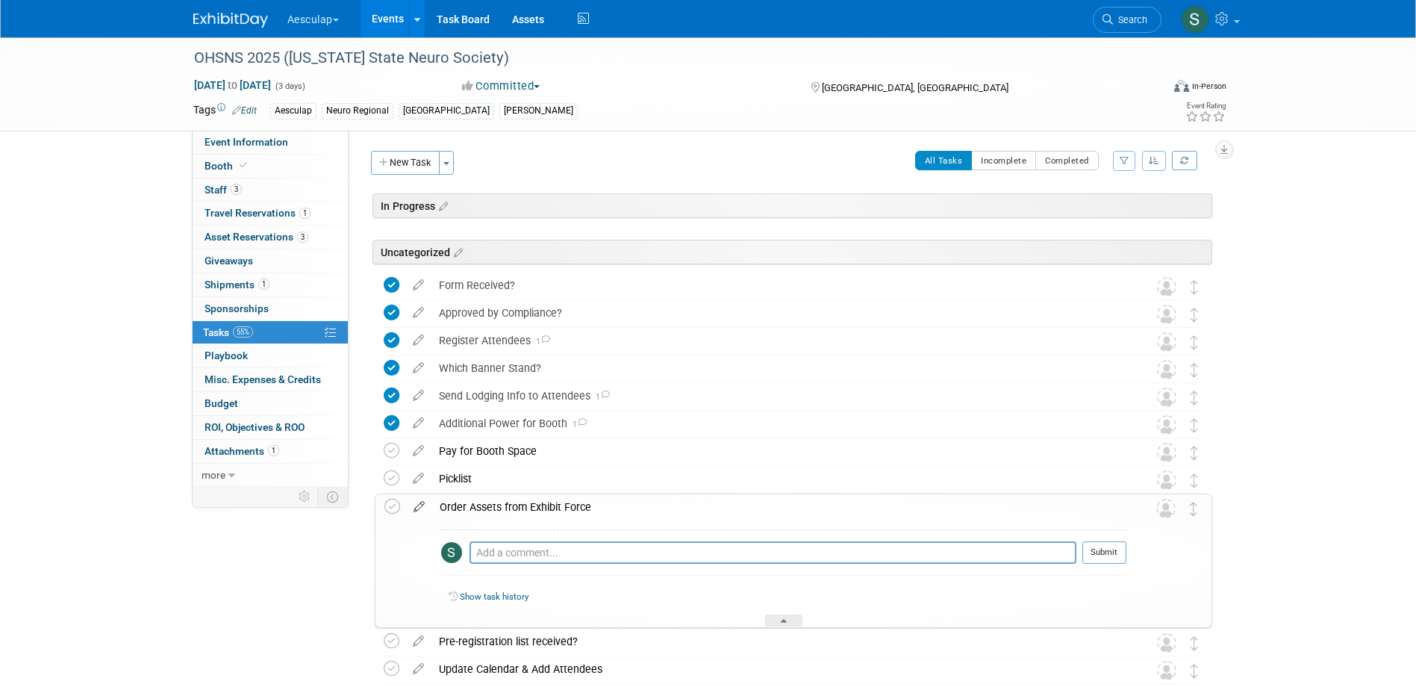
click at [408, 507] on icon at bounding box center [419, 503] width 26 height 19
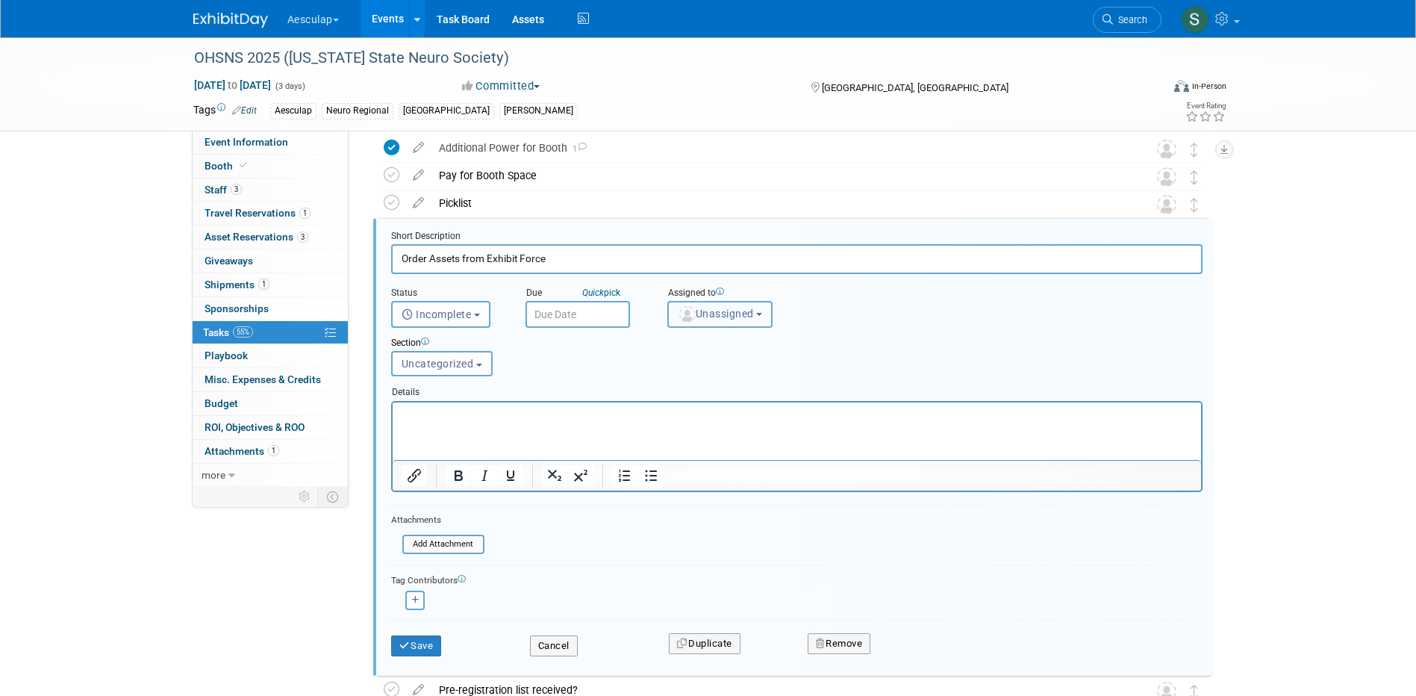
click at [730, 316] on span "Unassigned" at bounding box center [716, 314] width 76 height 12
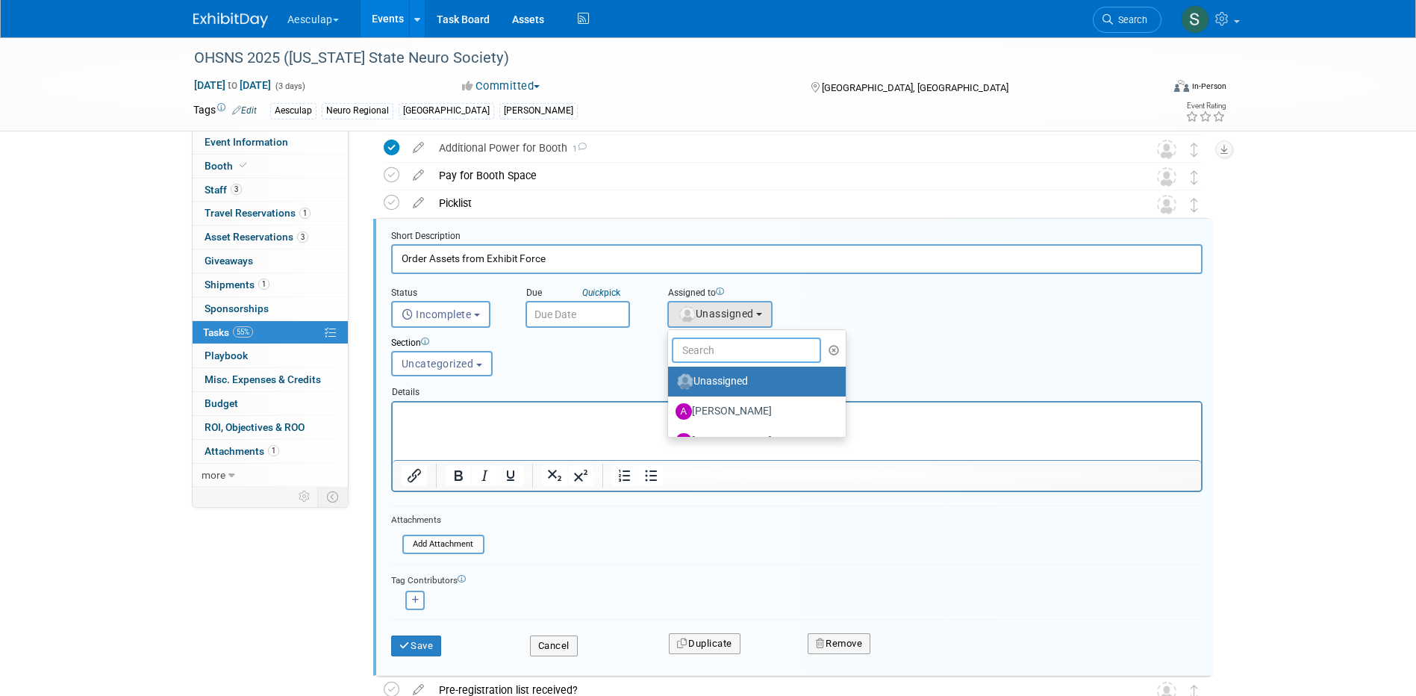
click at [715, 356] on input "text" at bounding box center [746, 349] width 149 height 25
type input "sara"
click at [721, 379] on label "Sara Hurson (me)" at bounding box center [754, 382] width 156 height 24
click at [670, 379] on input "Sara Hurson (me)" at bounding box center [666, 380] width 10 height 10
select select "2fc0cac6-dd28-4ee9-b402-09a8be3e8049"
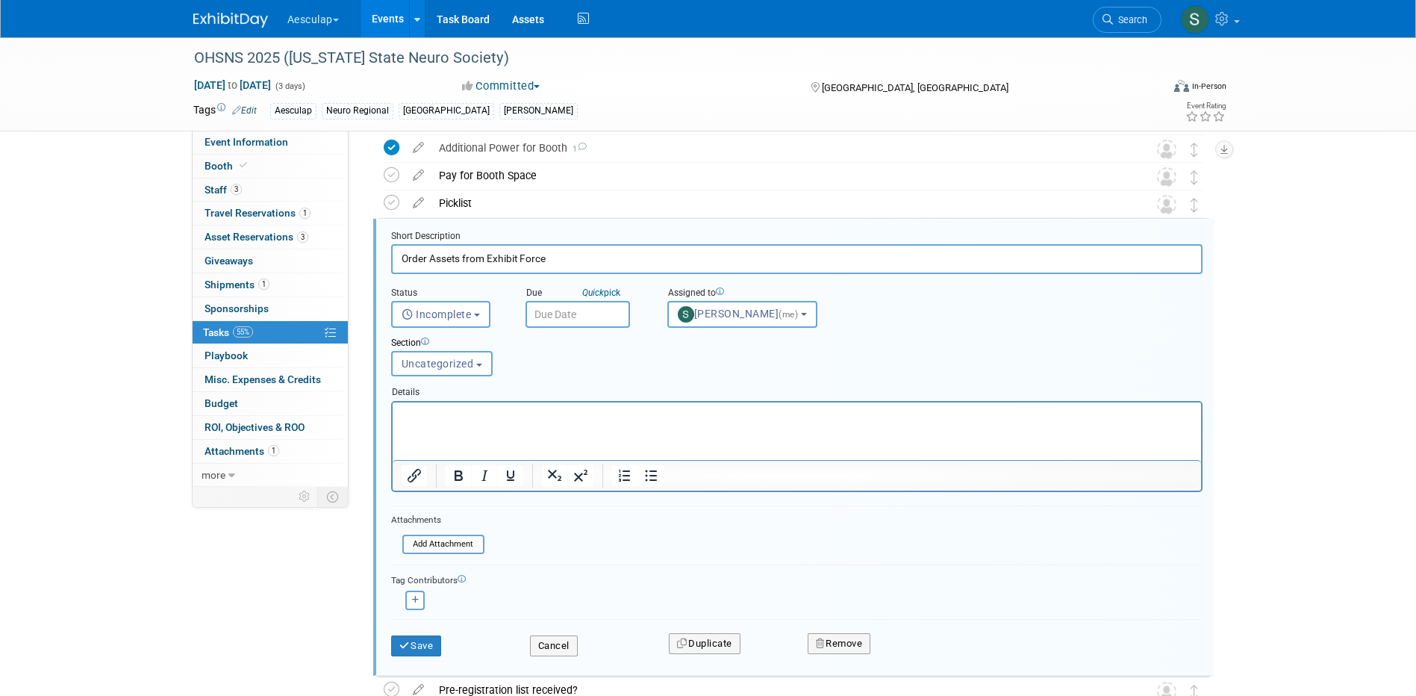
click at [564, 316] on input "text" at bounding box center [578, 314] width 105 height 27
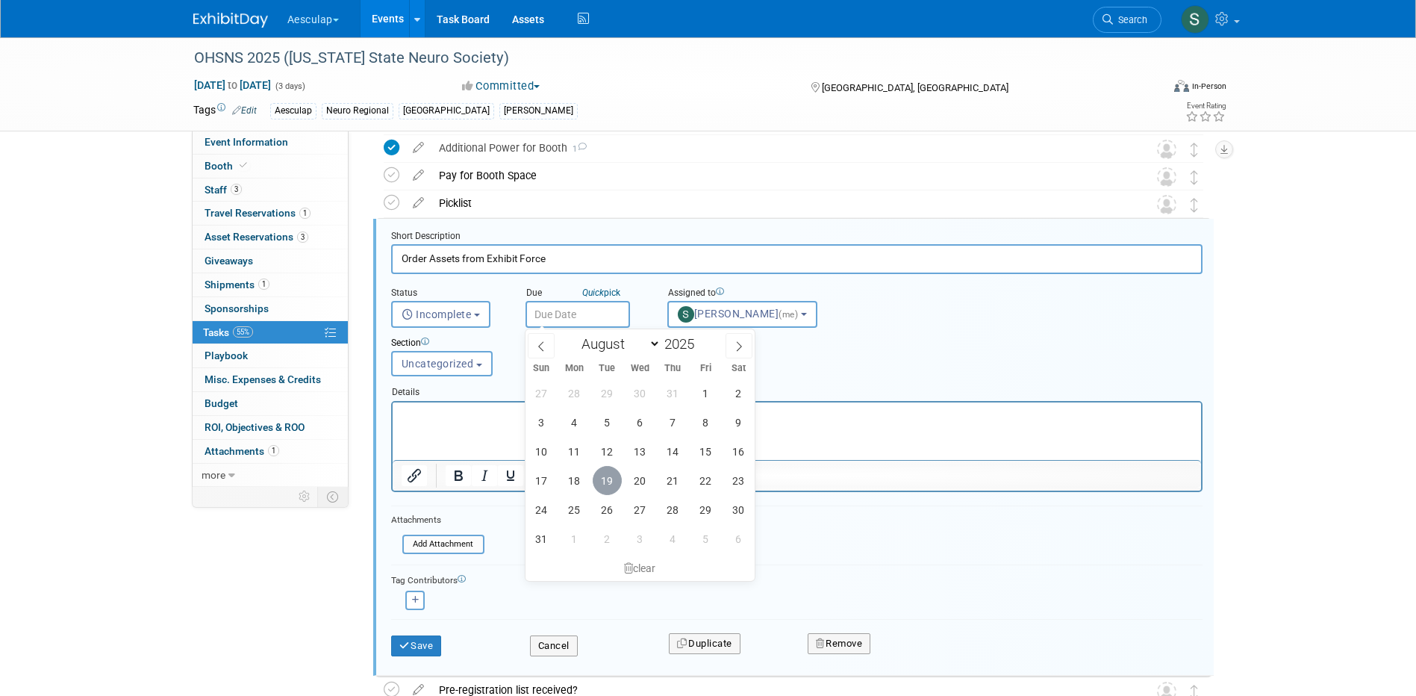
click at [609, 478] on span "19" at bounding box center [607, 480] width 29 height 29
type input "Aug 19, 2025"
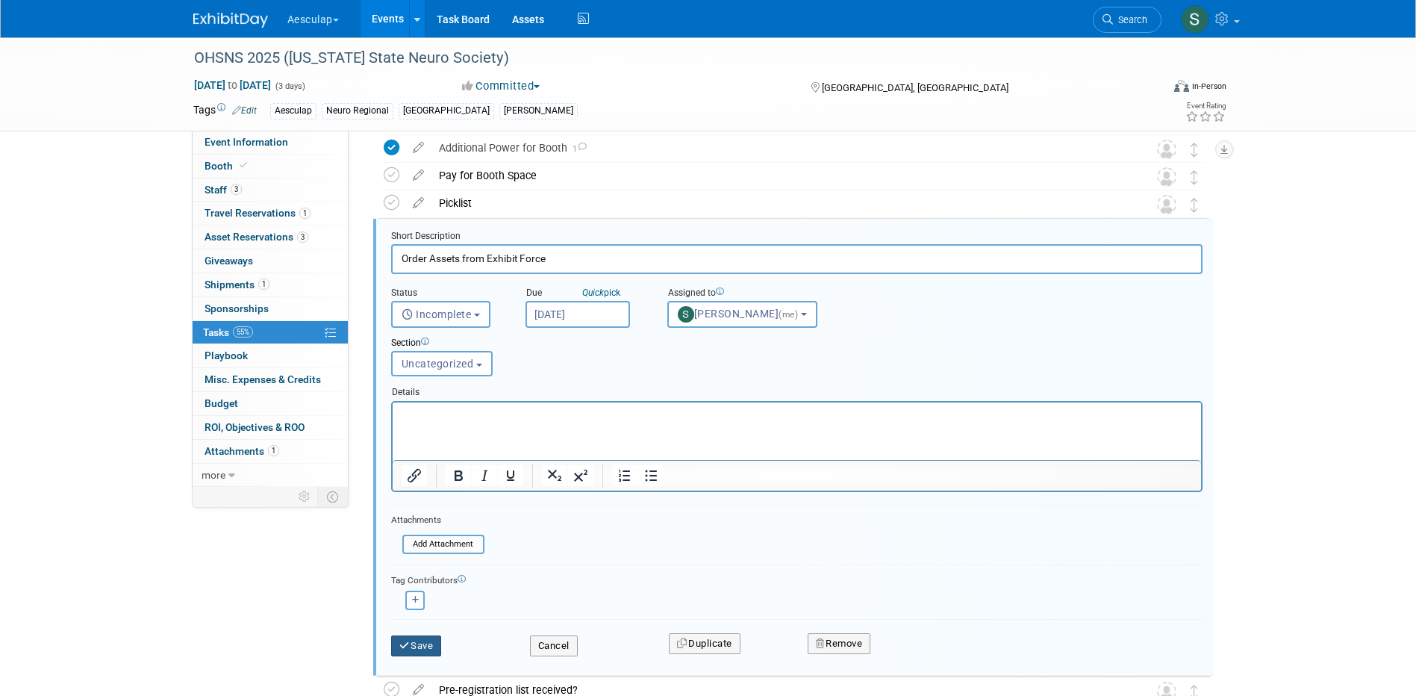
drag, startPoint x: 409, startPoint y: 641, endPoint x: 461, endPoint y: 641, distance: 52.3
click at [409, 642] on icon "submit" at bounding box center [405, 646] width 12 height 10
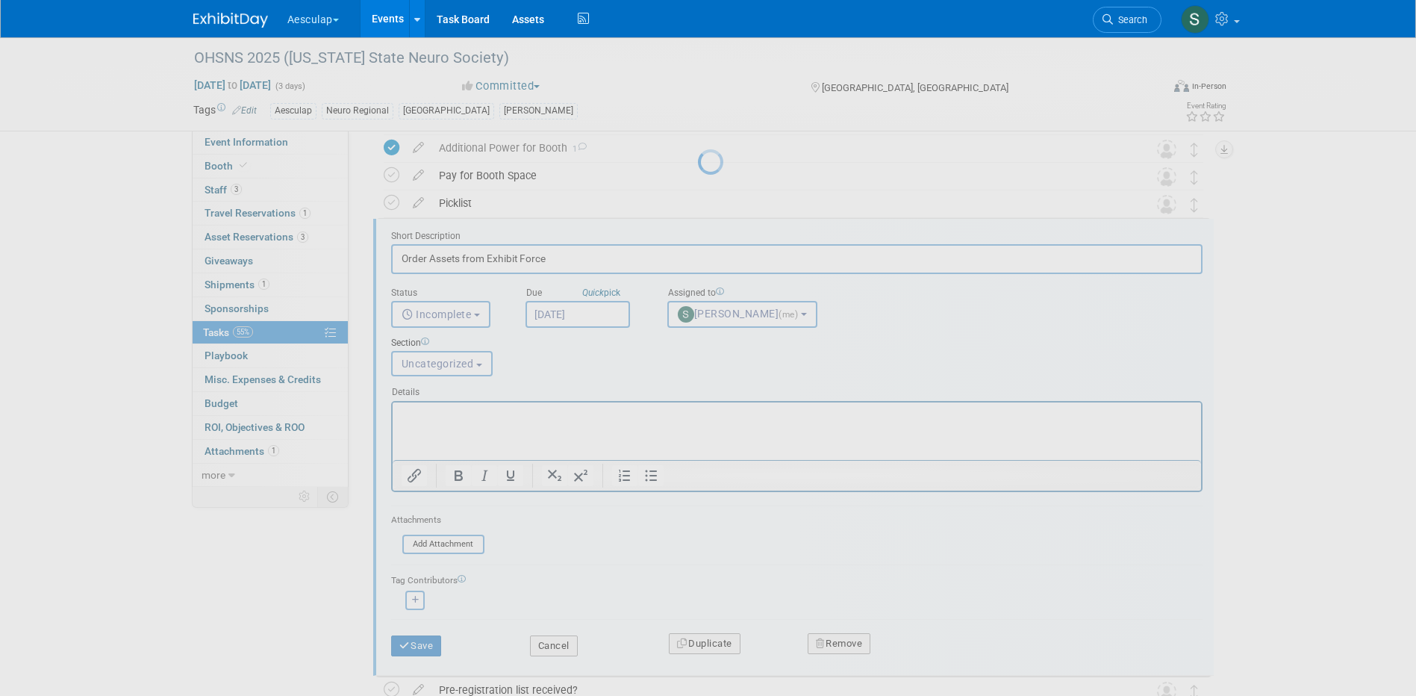
scroll to position [79, 0]
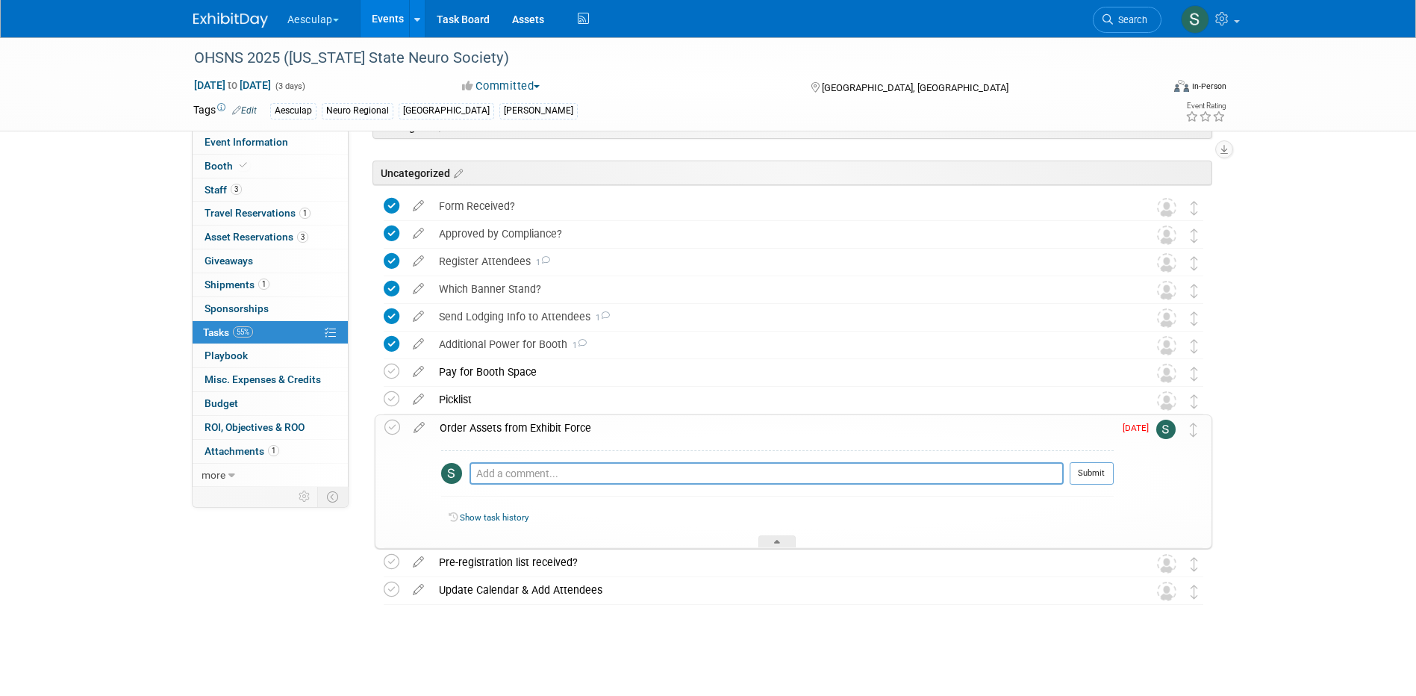
click at [526, 429] on div "Order Assets from Exhibit Force" at bounding box center [773, 427] width 682 height 25
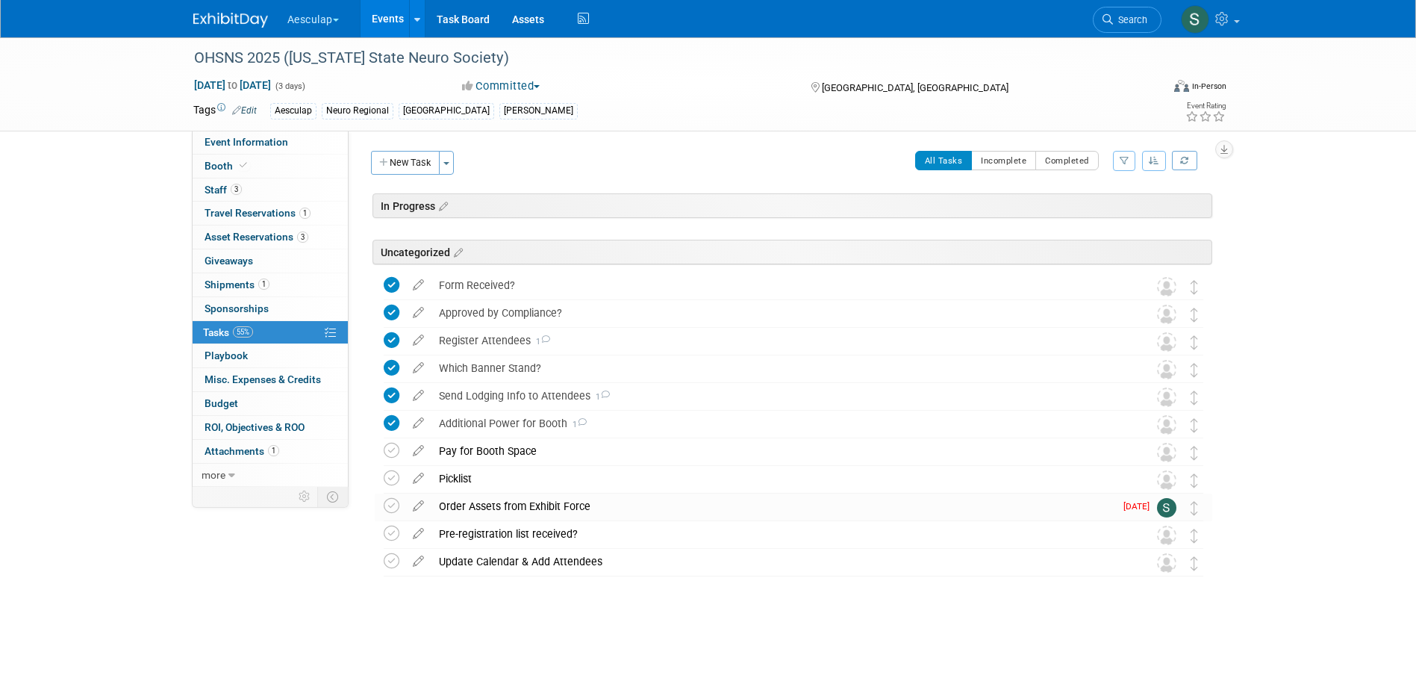
scroll to position [0, 0]
click at [382, 15] on link "Events" at bounding box center [388, 18] width 55 height 37
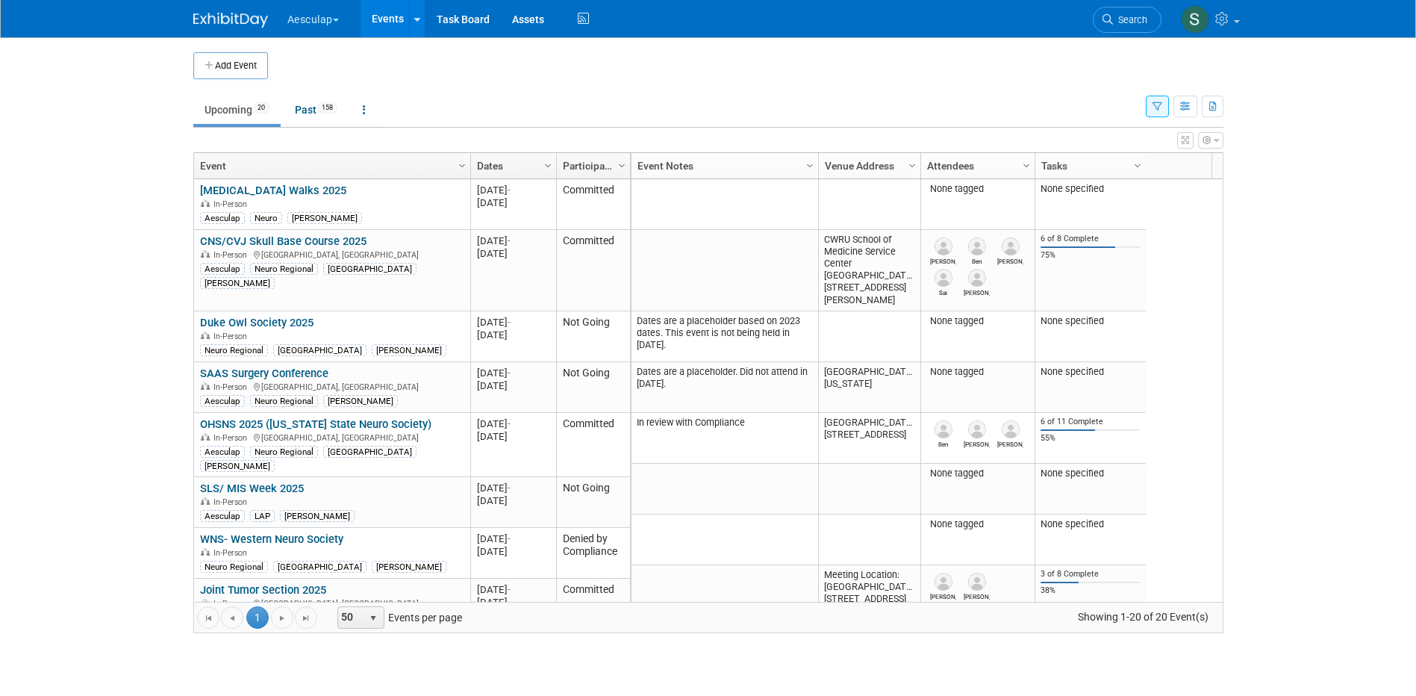
click at [241, 424] on link "OHSNS 2025 ([US_STATE] State Neuro Society)" at bounding box center [315, 423] width 231 height 13
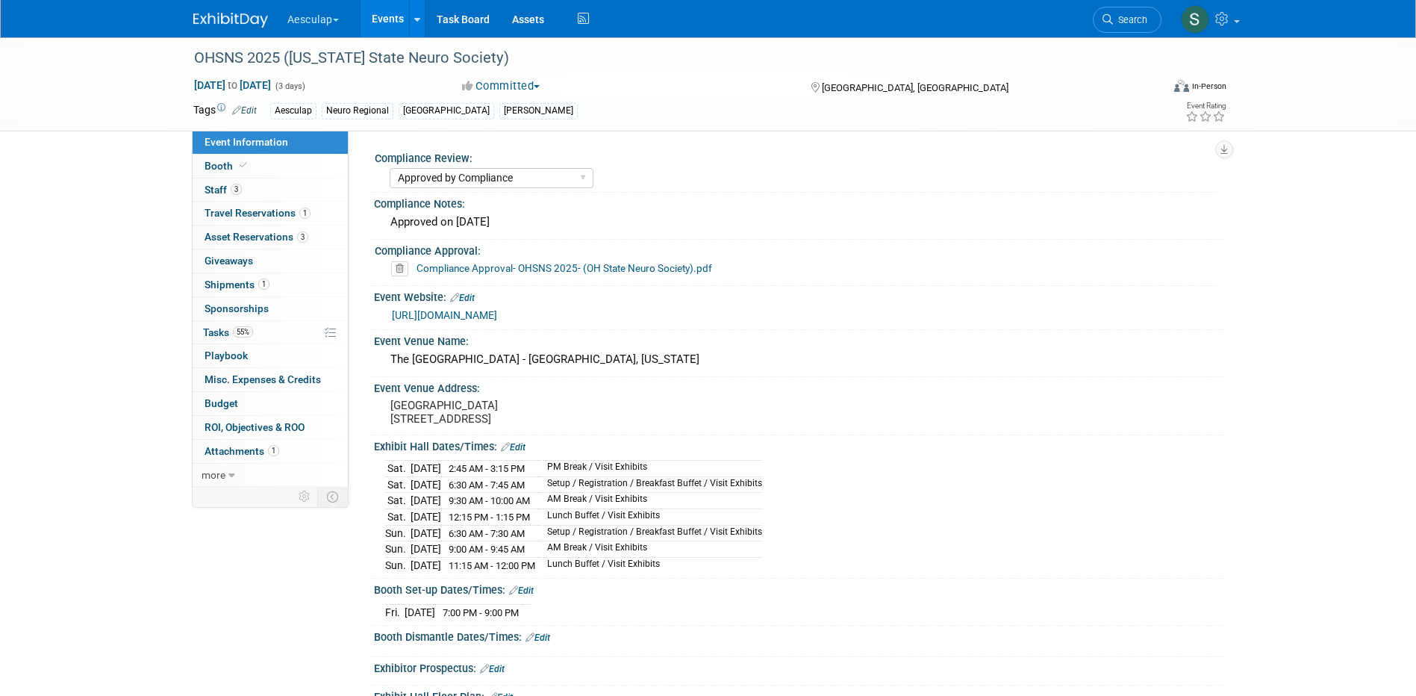
select select "Approved by Compliance"
select select "Neuro"
click at [216, 288] on span "Shipments 1" at bounding box center [237, 284] width 65 height 12
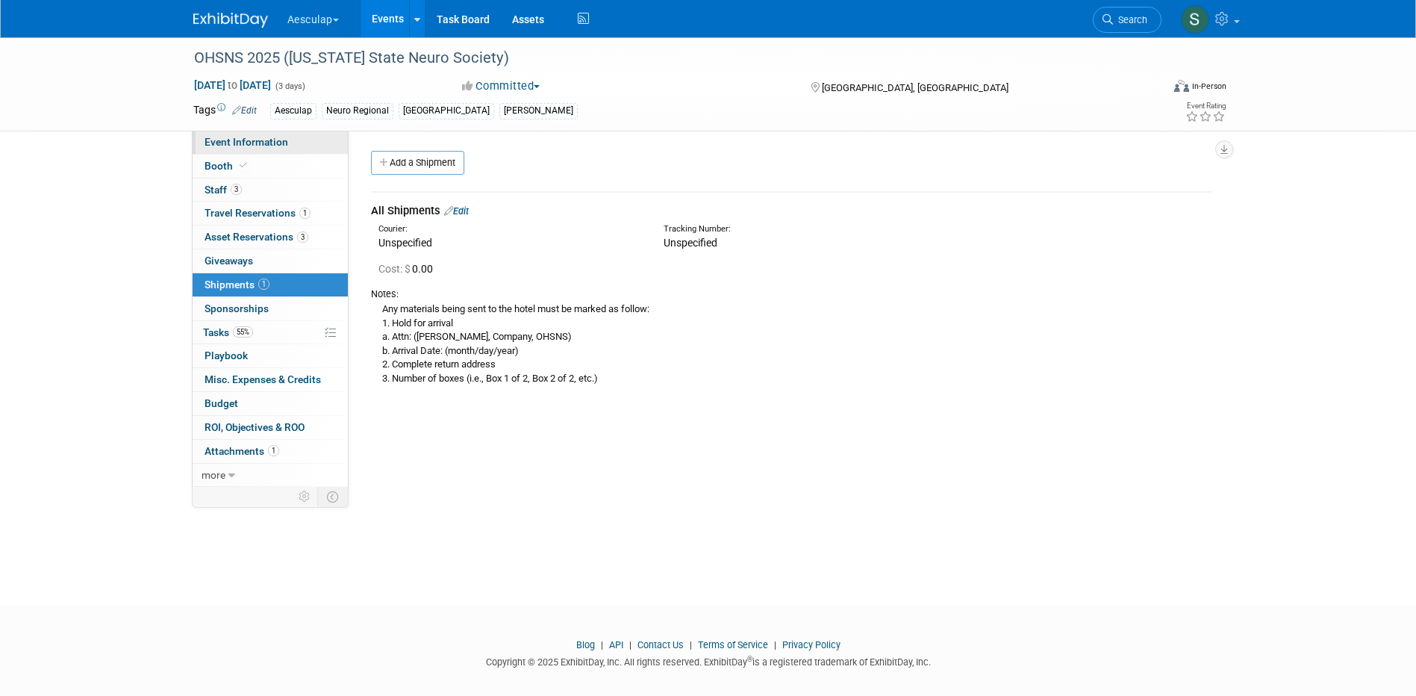
click at [231, 146] on span "Event Information" at bounding box center [247, 142] width 84 height 12
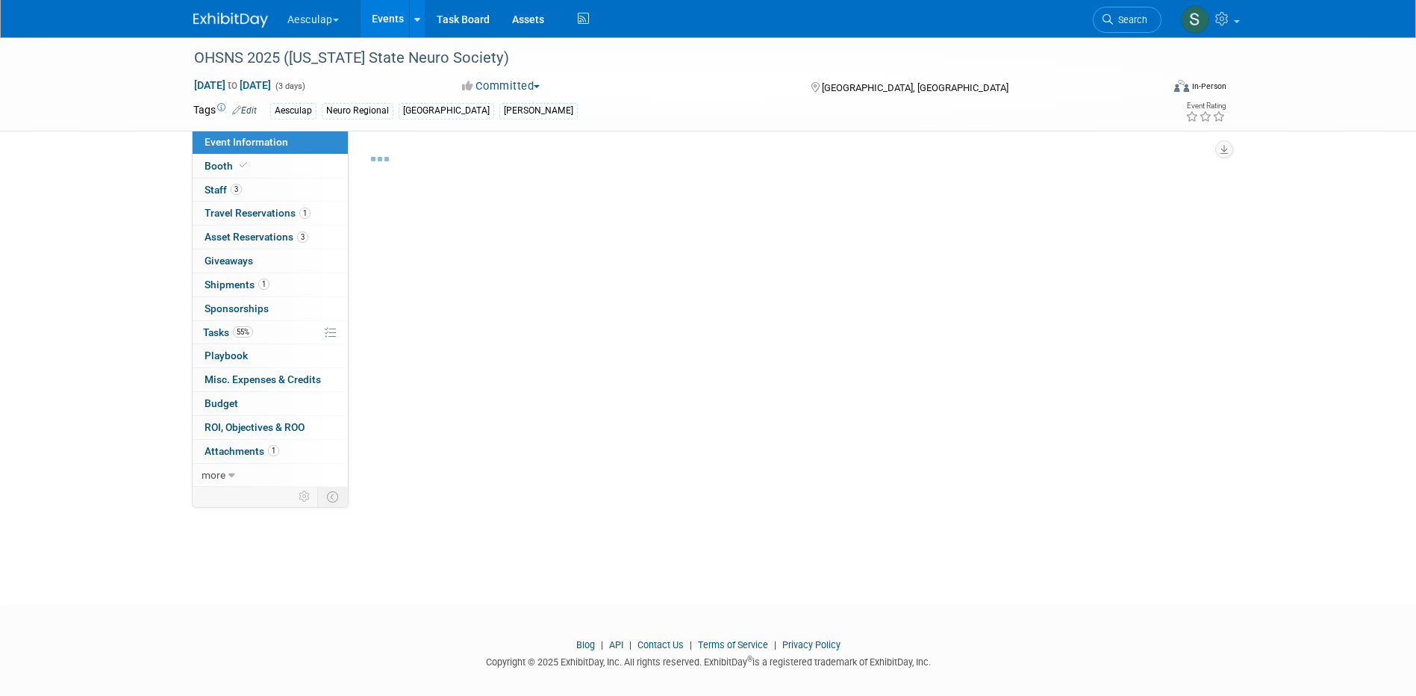
select select "Approved by Compliance"
select select "Neuro"
